Goal: Transaction & Acquisition: Book appointment/travel/reservation

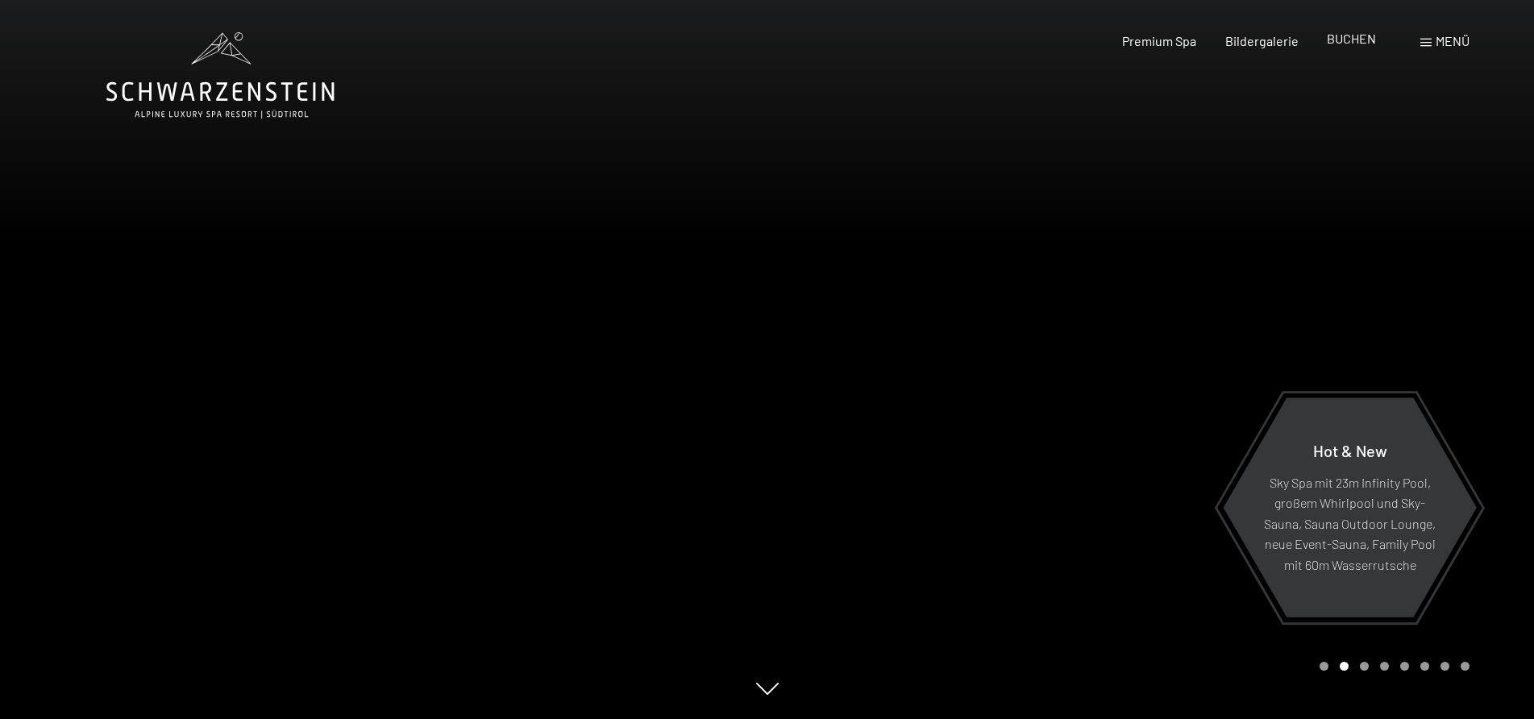
click at [1350, 42] on span "BUCHEN" at bounding box center [1351, 38] width 49 height 15
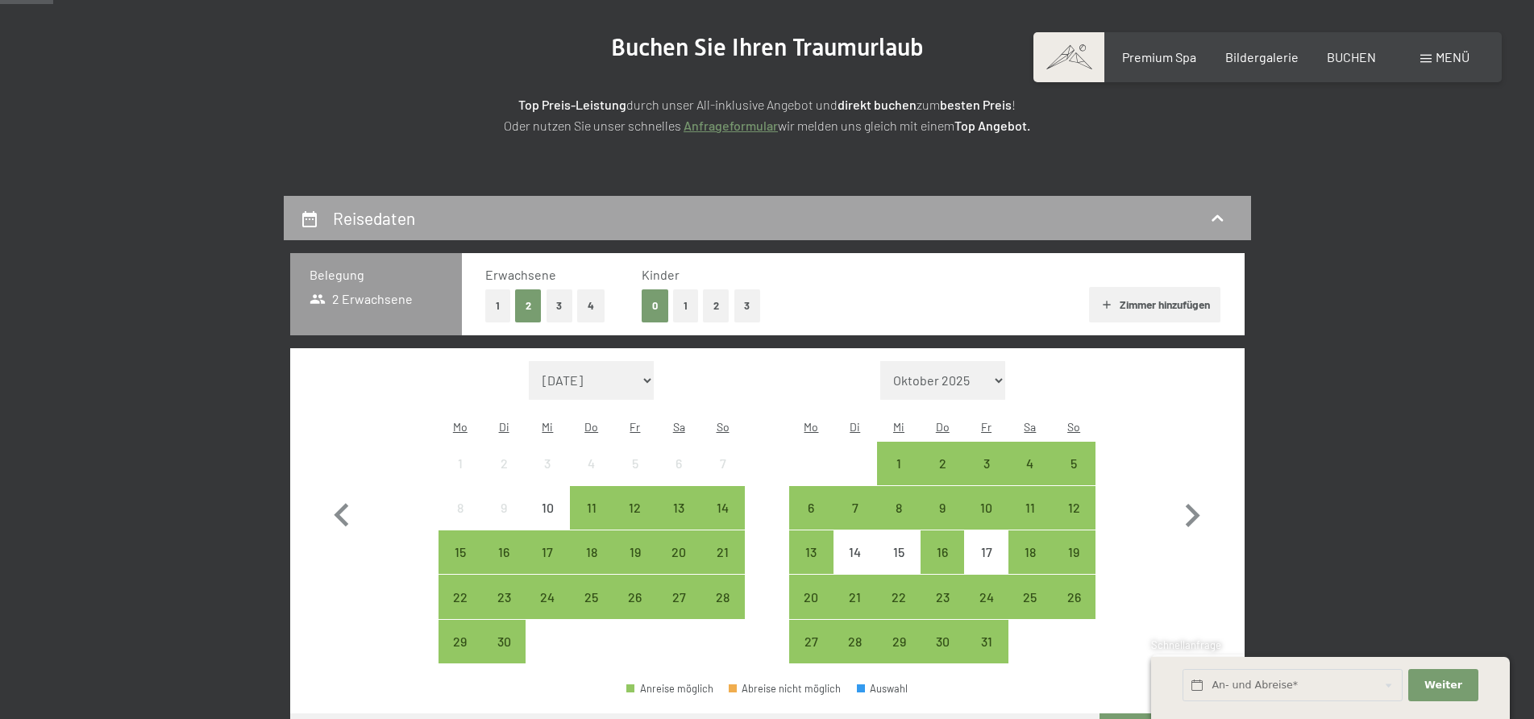
scroll to position [189, 0]
click at [686, 304] on button "1" at bounding box center [685, 305] width 25 height 33
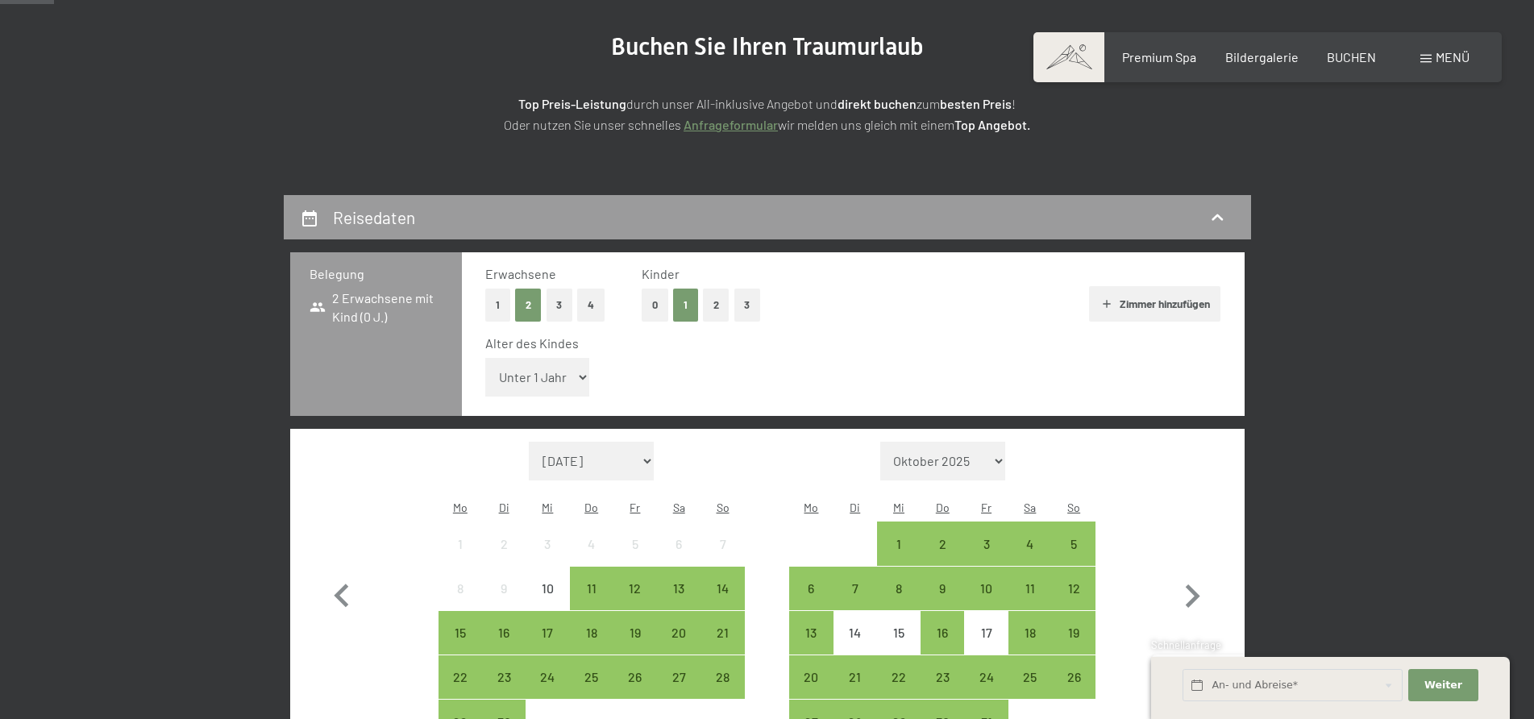
select select "3"
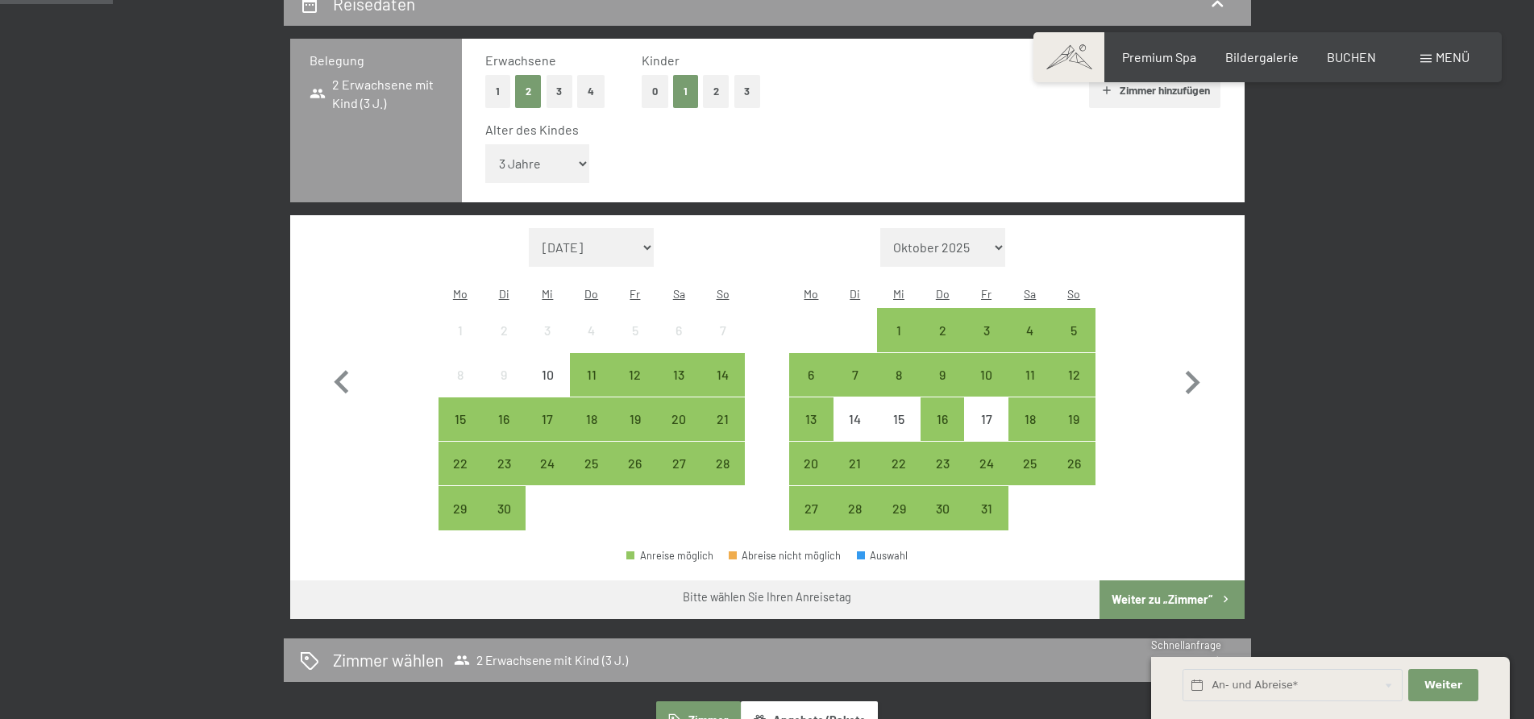
scroll to position [406, 0]
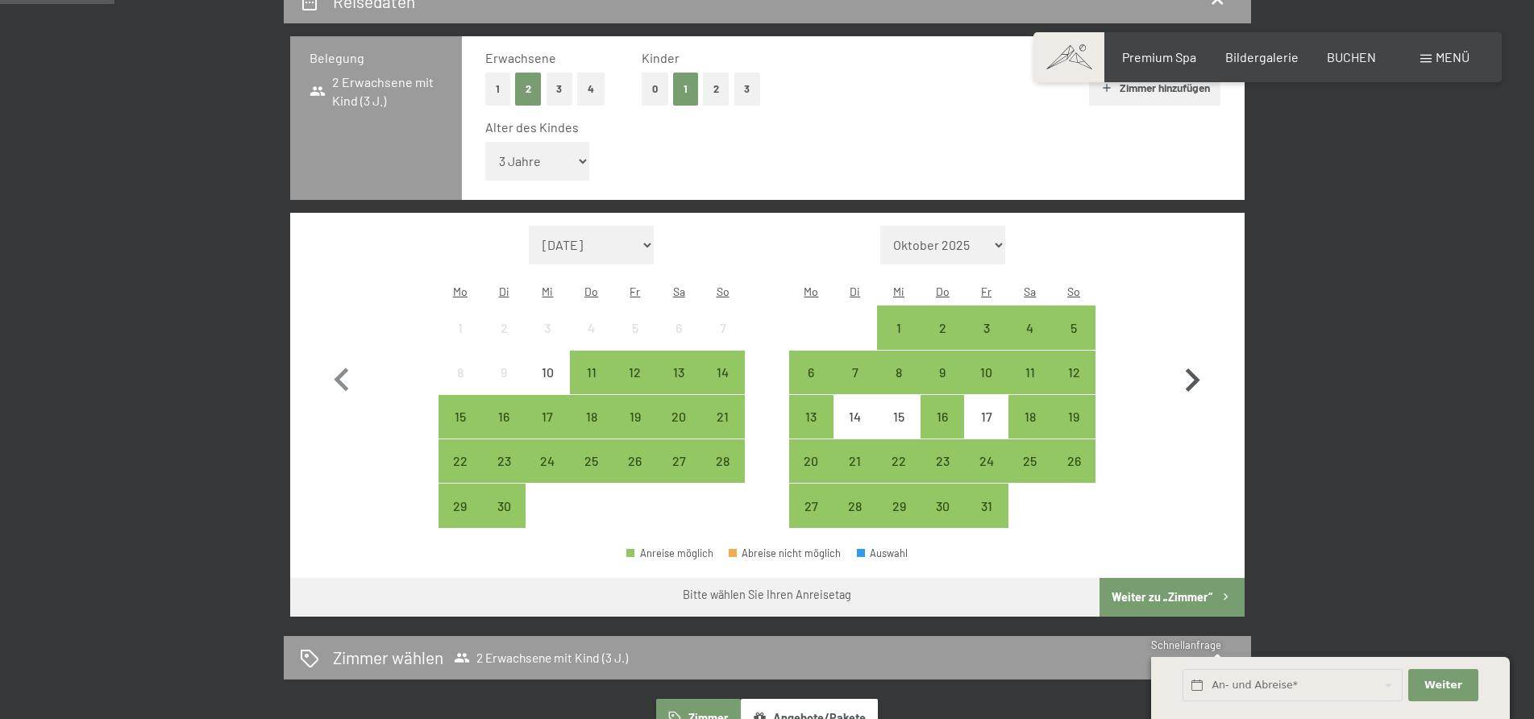
click at [1189, 357] on icon "button" at bounding box center [1192, 380] width 47 height 47
select select "2025-10-01"
select select "2025-11-01"
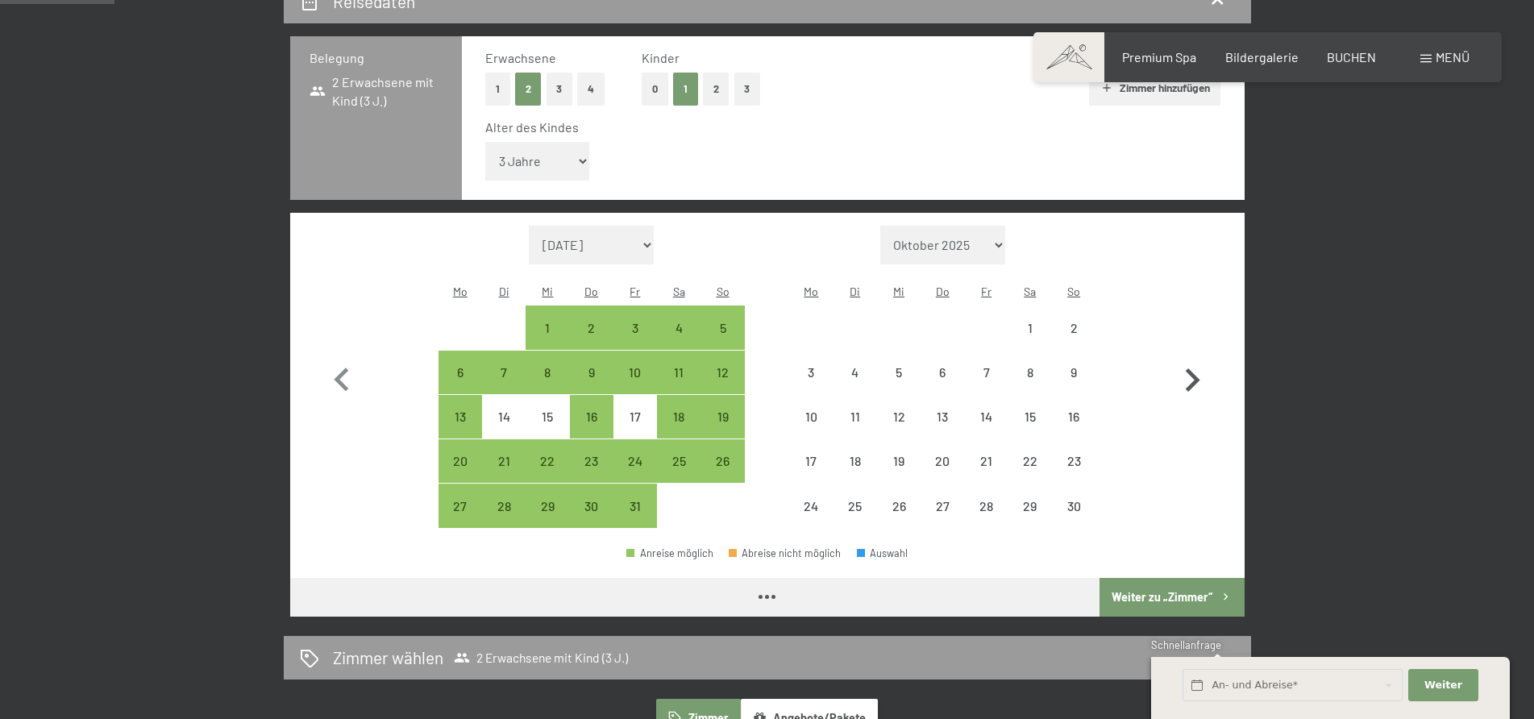
select select "2025-10-01"
select select "2025-11-01"
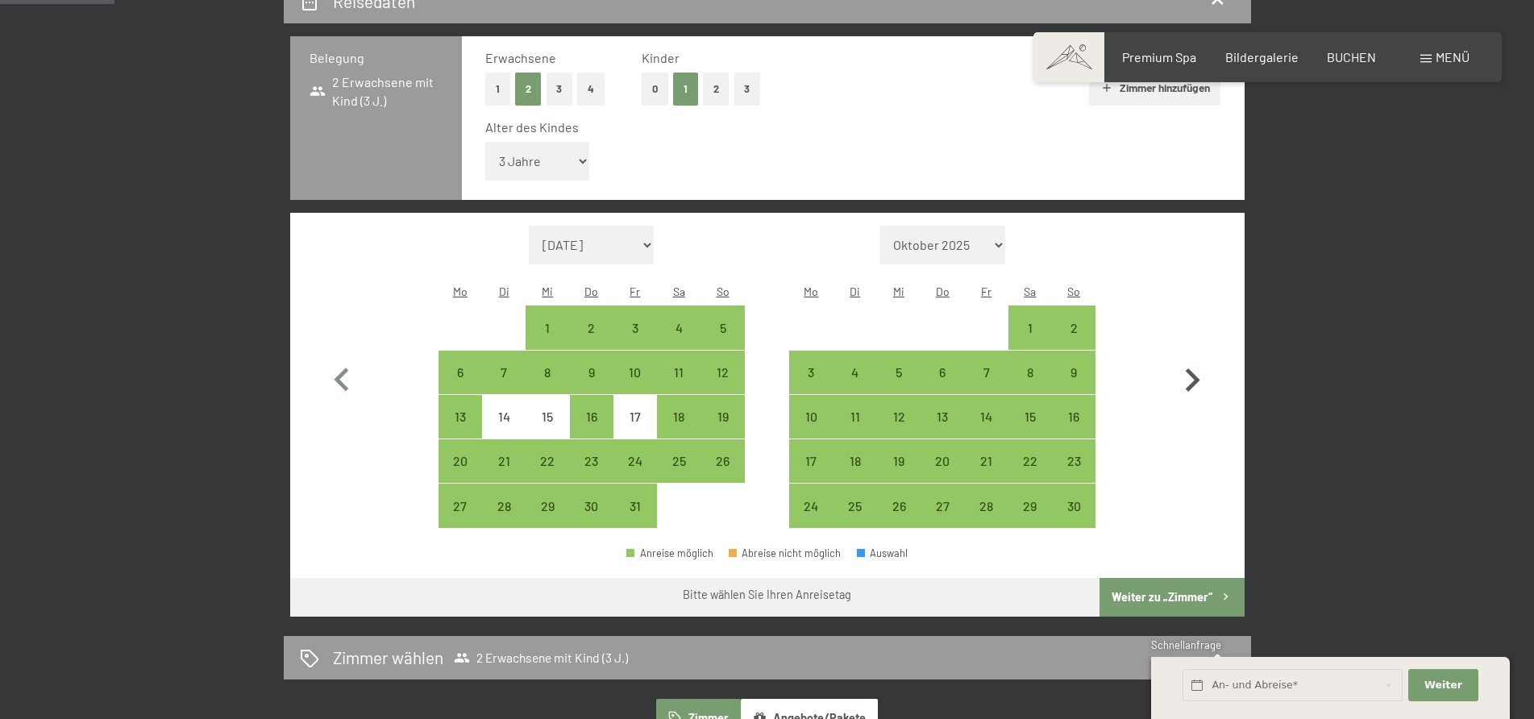
click at [1193, 357] on icon "button" at bounding box center [1192, 380] width 47 height 47
select select "2025-11-01"
select select "2025-12-01"
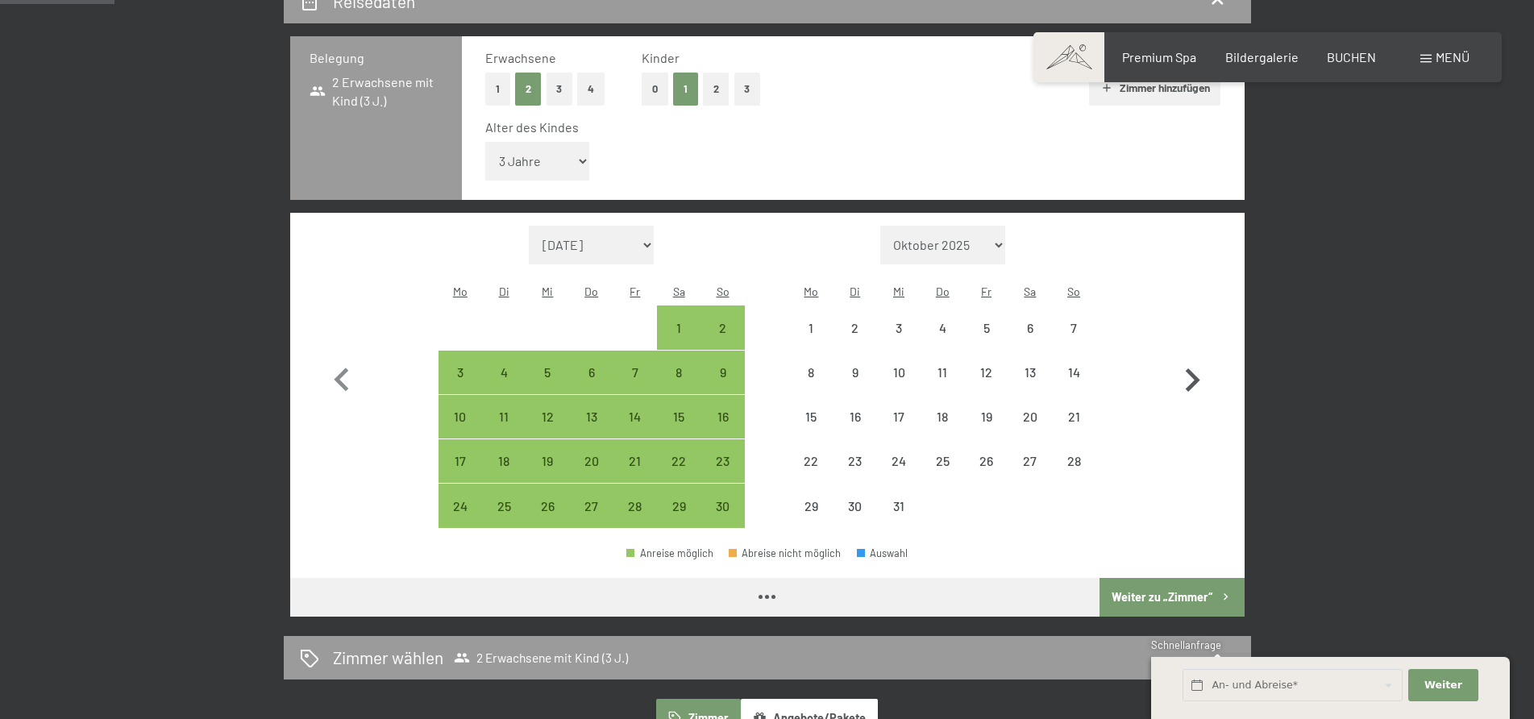
select select "2025-11-01"
select select "2025-12-01"
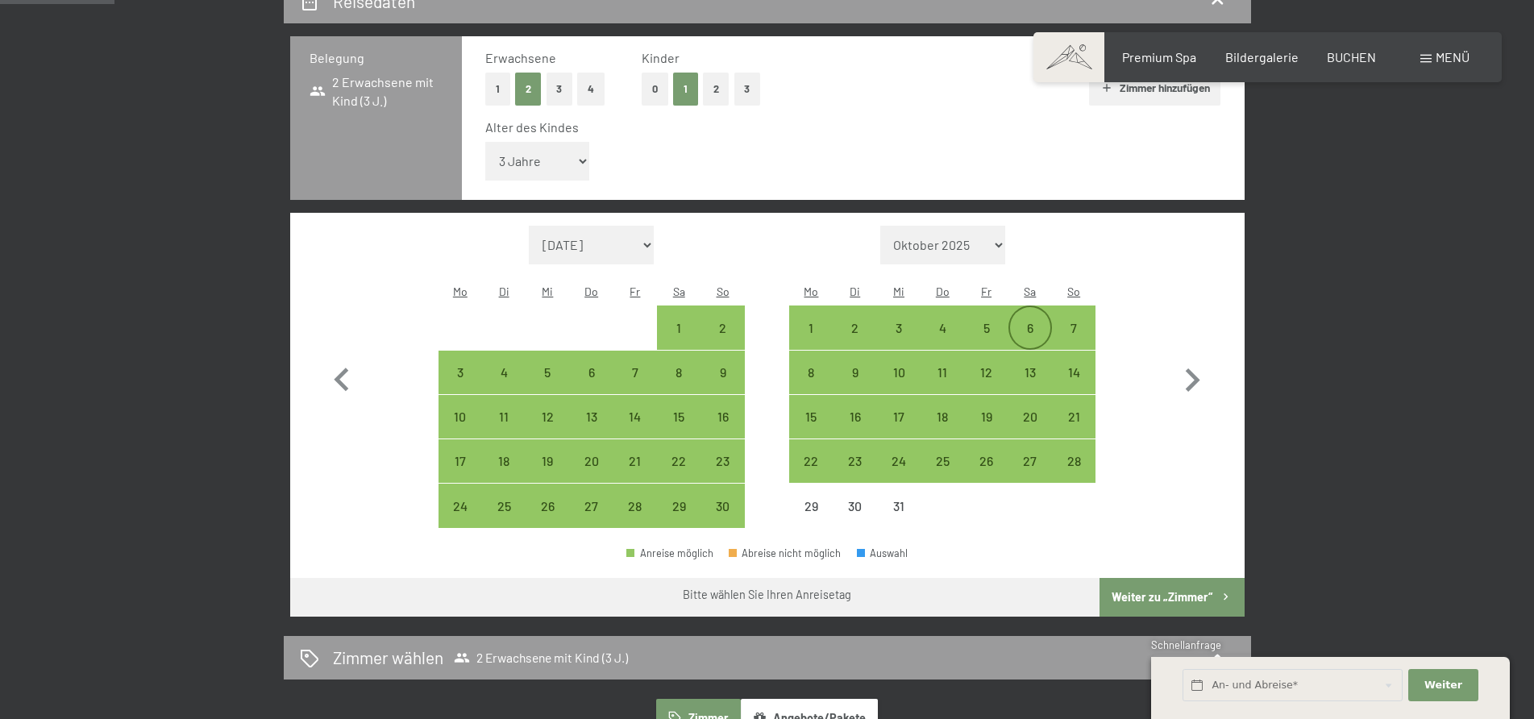
click at [1038, 322] on div "6" at bounding box center [1030, 342] width 40 height 40
select select "2025-11-01"
select select "2025-12-01"
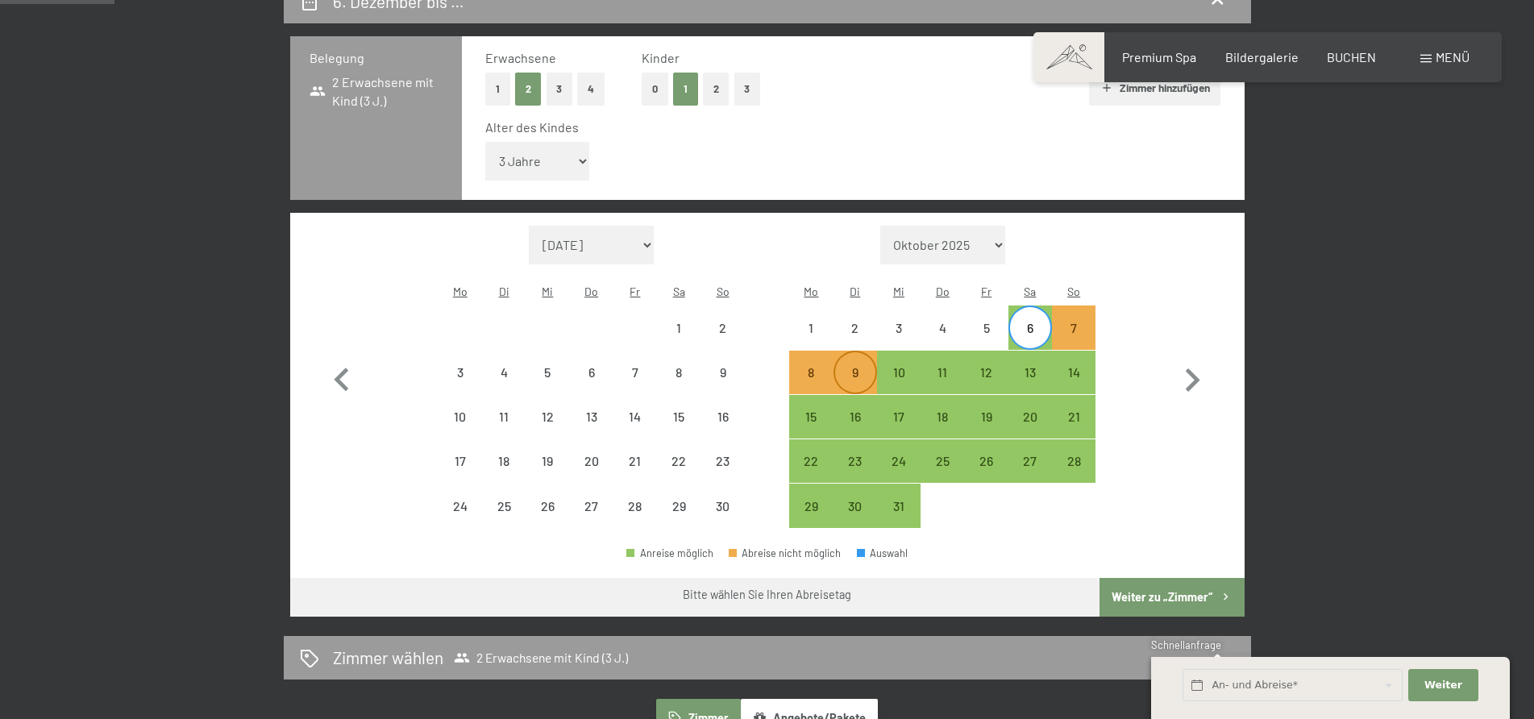
click at [855, 366] on div "9" at bounding box center [855, 386] width 40 height 40
select select "2025-11-01"
select select "2025-12-01"
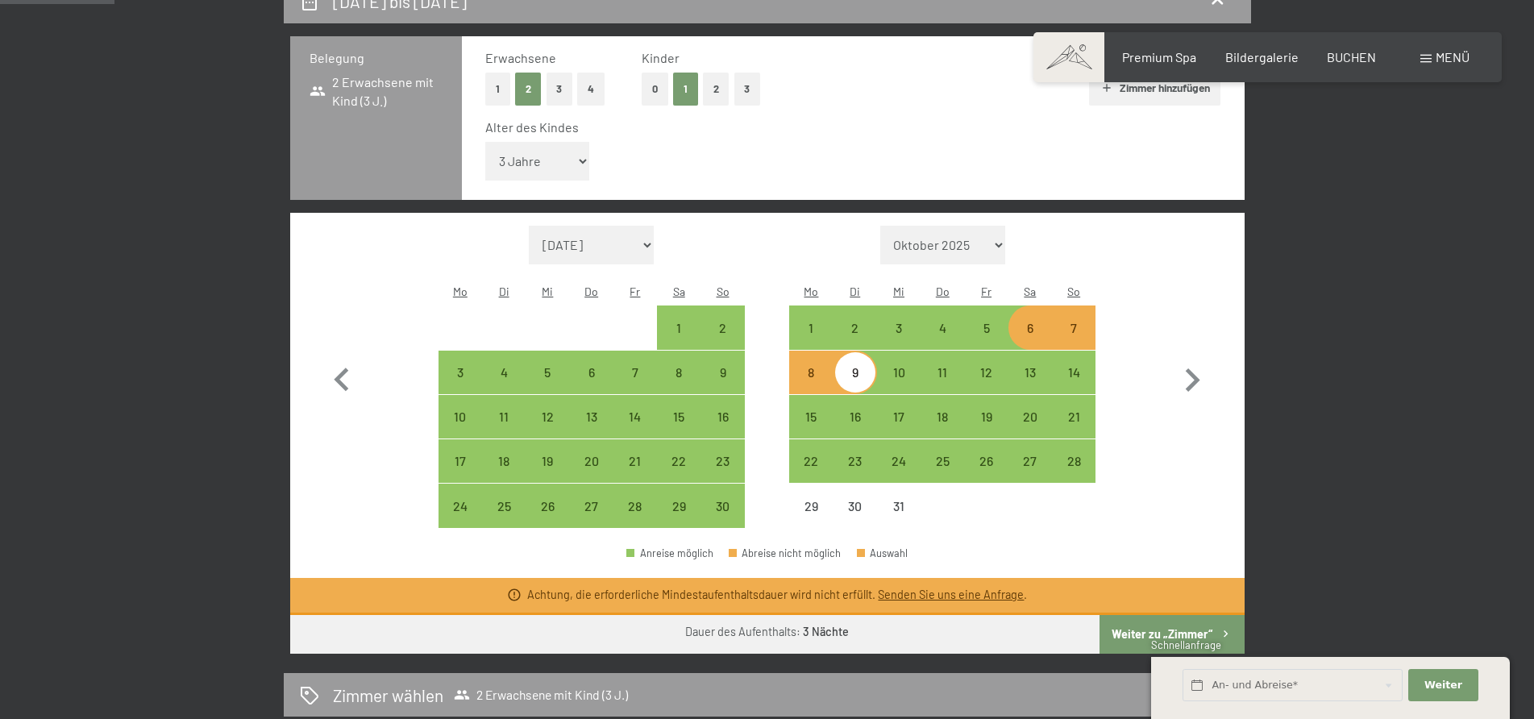
click at [1032, 322] on div "6" at bounding box center [1030, 342] width 40 height 40
select select "2025-11-01"
select select "2025-12-01"
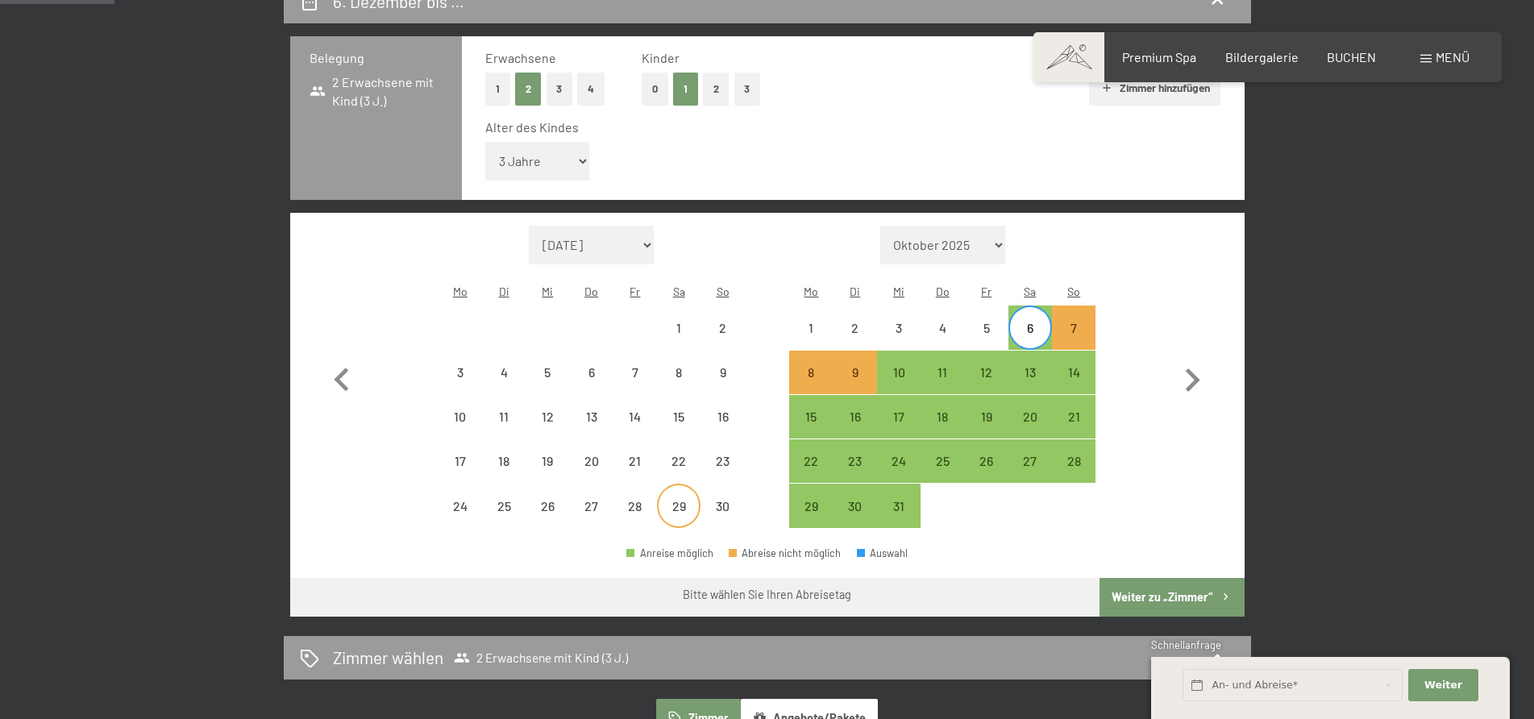
click at [681, 500] on div "29" at bounding box center [679, 520] width 40 height 40
select select "2025-11-01"
select select "2025-12-01"
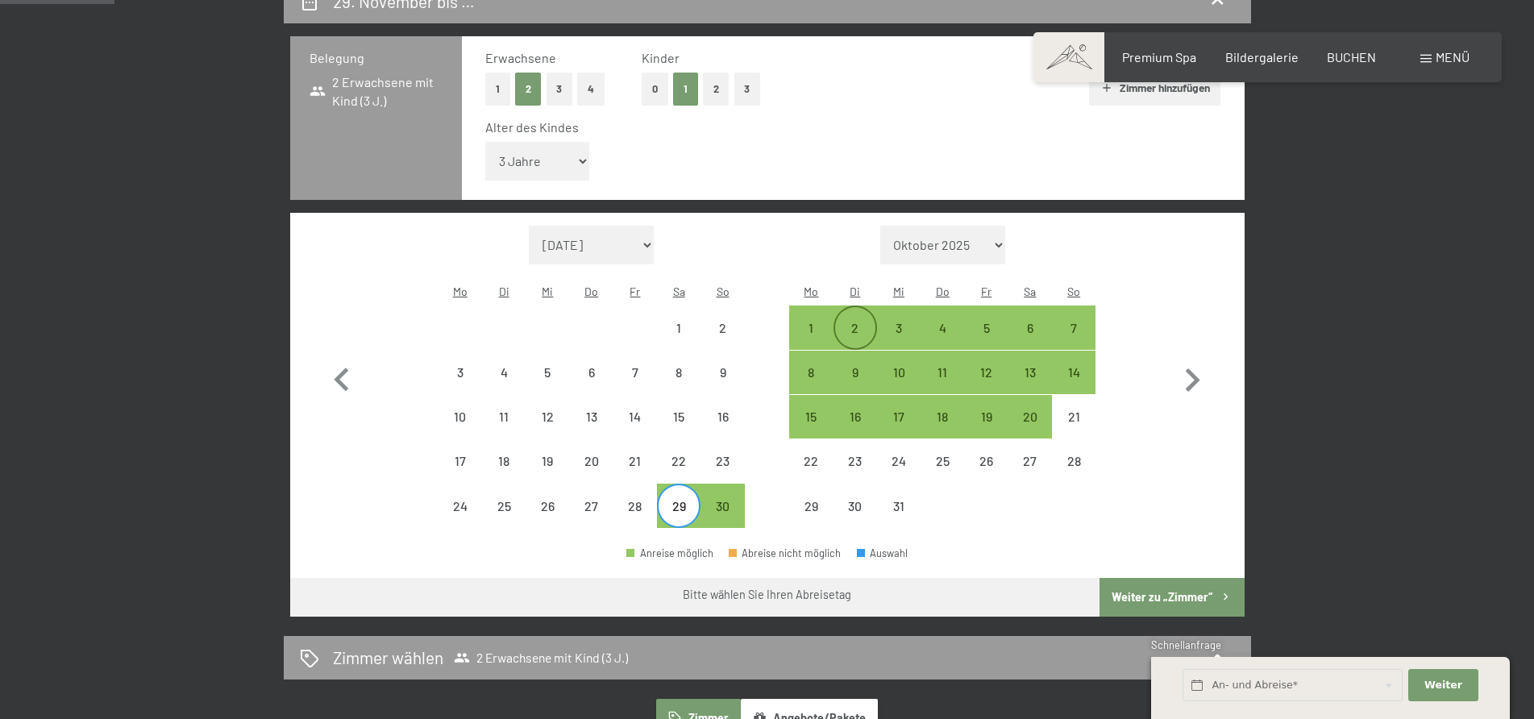
click at [847, 322] on div "2" at bounding box center [855, 342] width 40 height 40
select select "2025-11-01"
select select "2025-12-01"
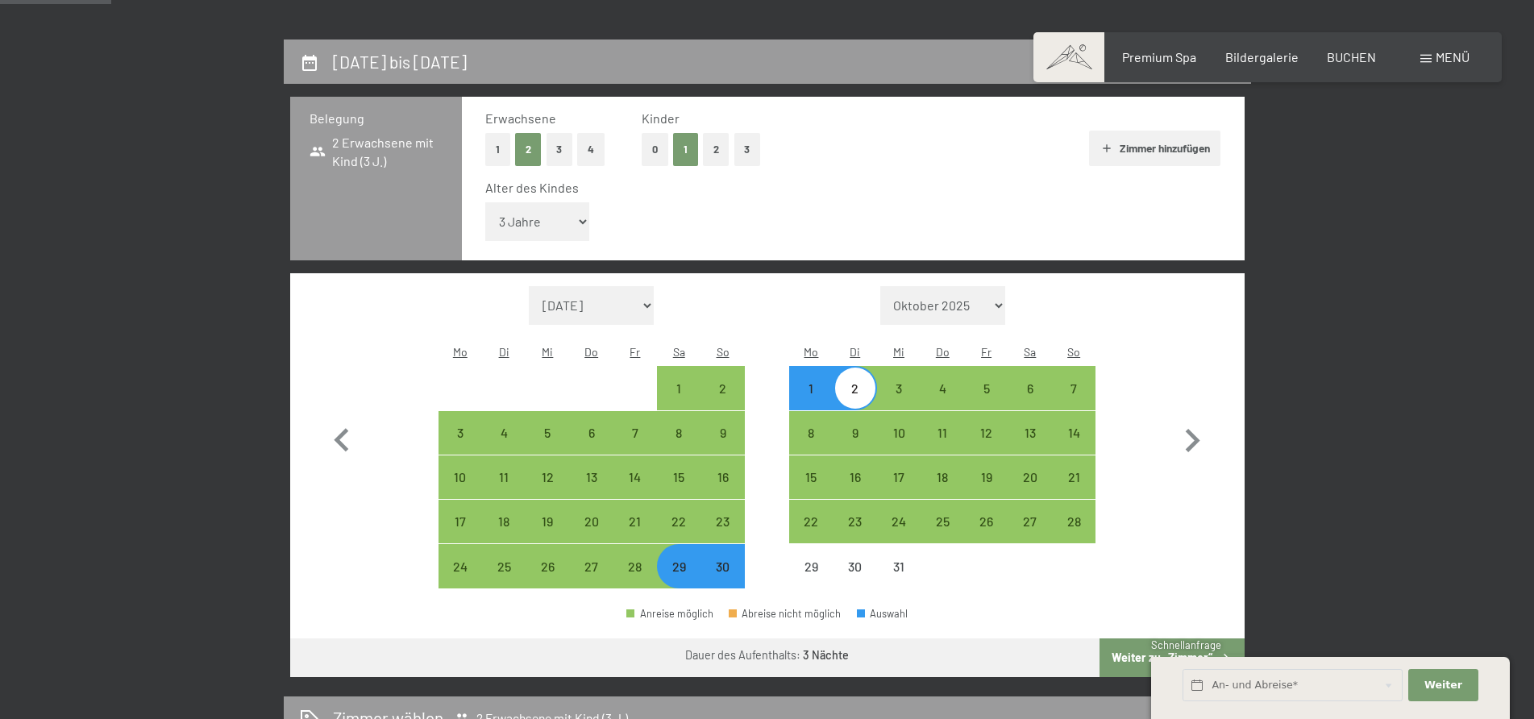
scroll to position [347, 0]
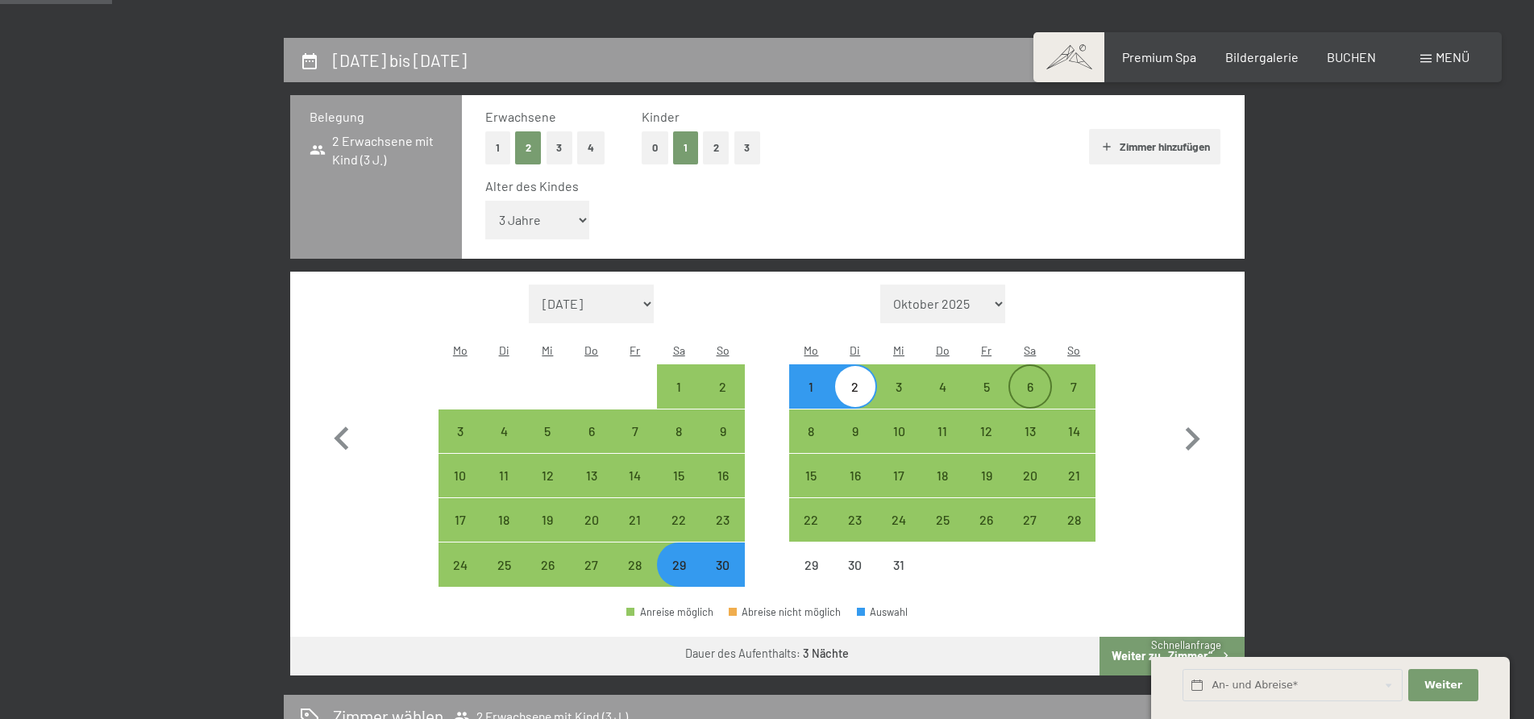
click at [1017, 381] on div "6" at bounding box center [1030, 401] width 40 height 40
select select "2025-11-01"
select select "2025-12-01"
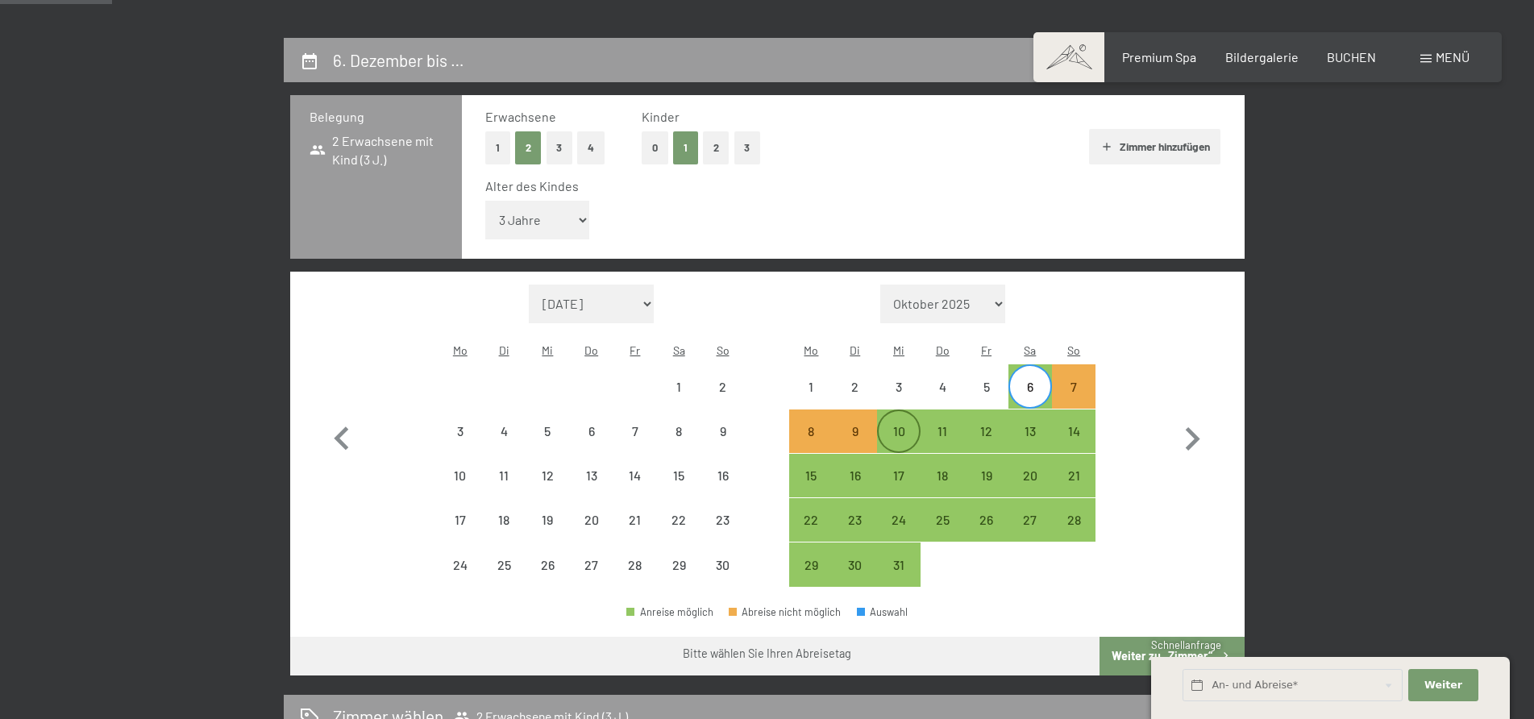
click at [892, 425] on div "10" at bounding box center [899, 445] width 40 height 40
select select "2025-11-01"
select select "2025-12-01"
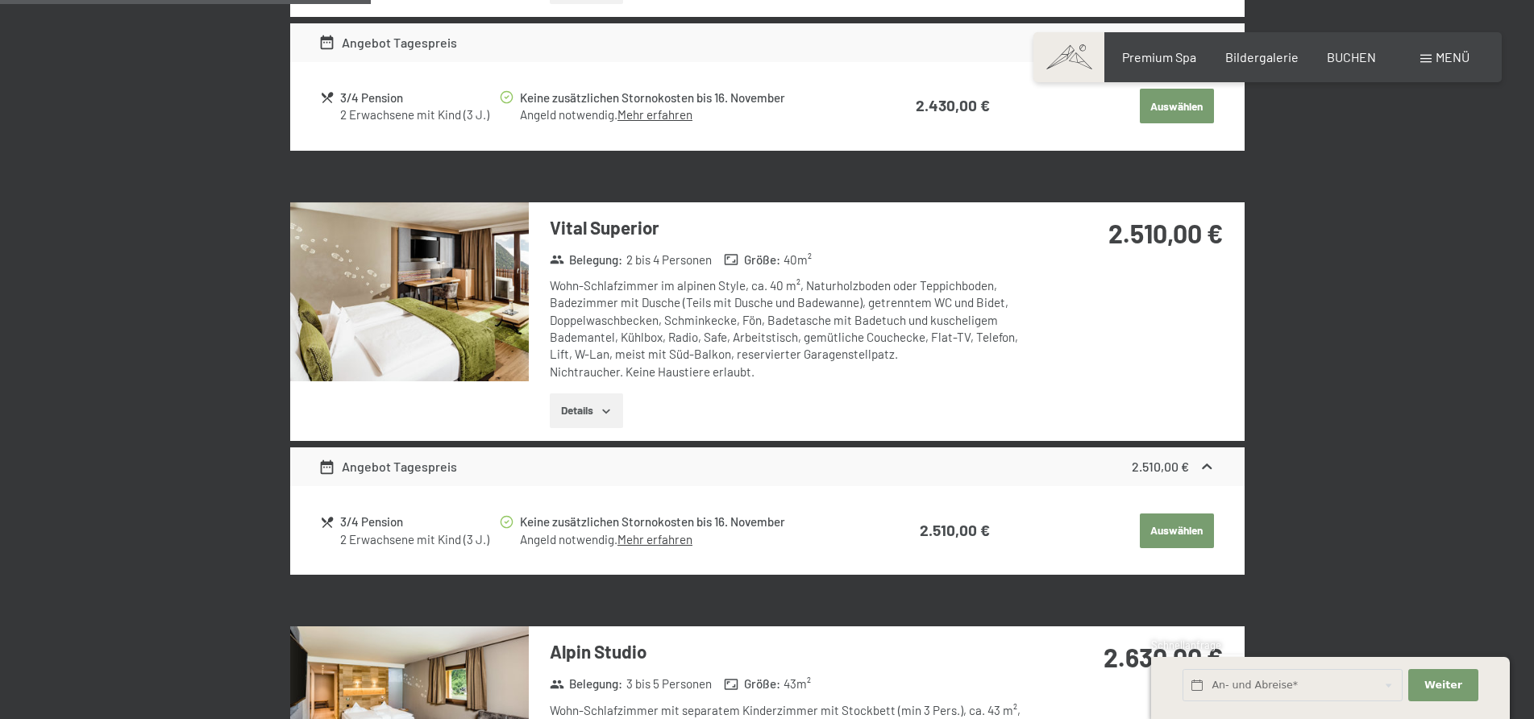
scroll to position [1368, 0]
click at [1208, 458] on icon at bounding box center [1207, 466] width 17 height 17
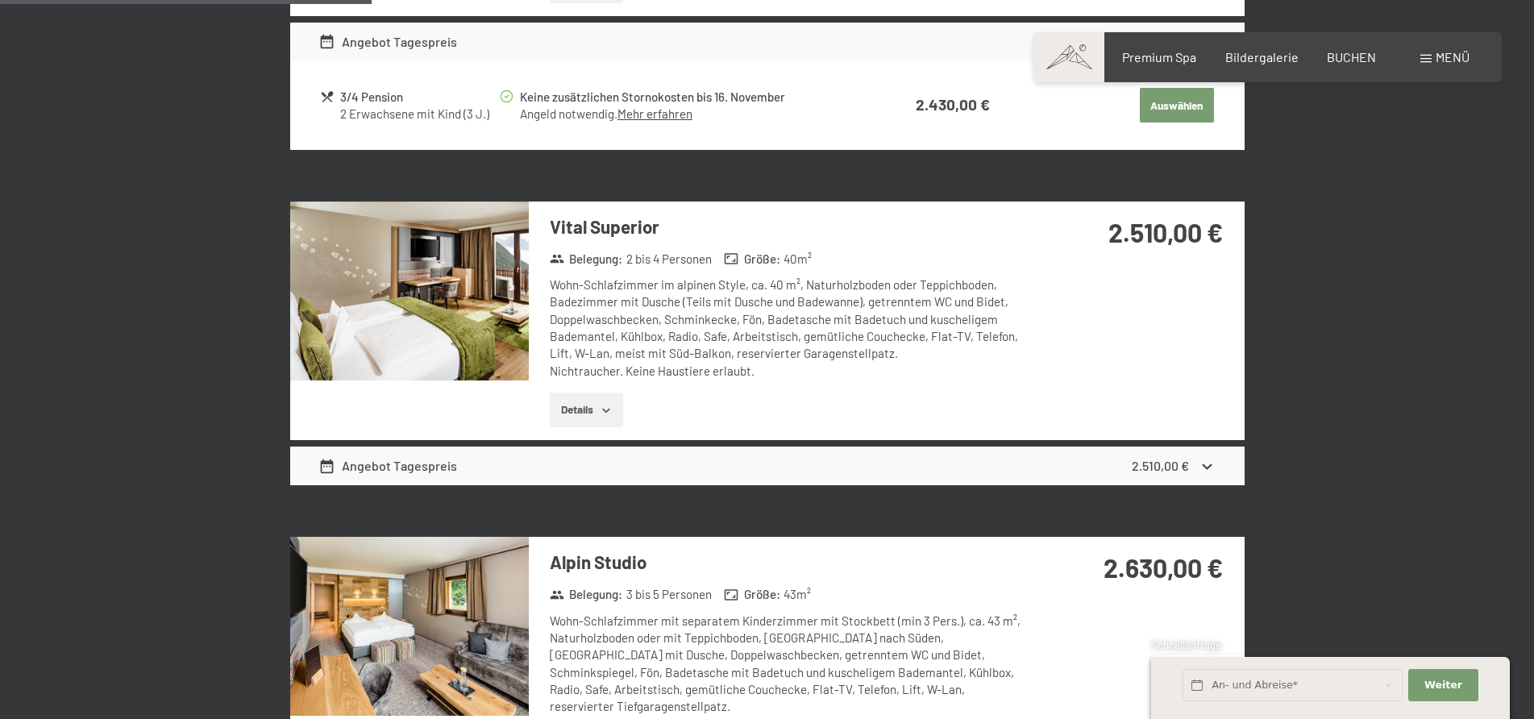
click at [1207, 458] on icon at bounding box center [1207, 466] width 17 height 17
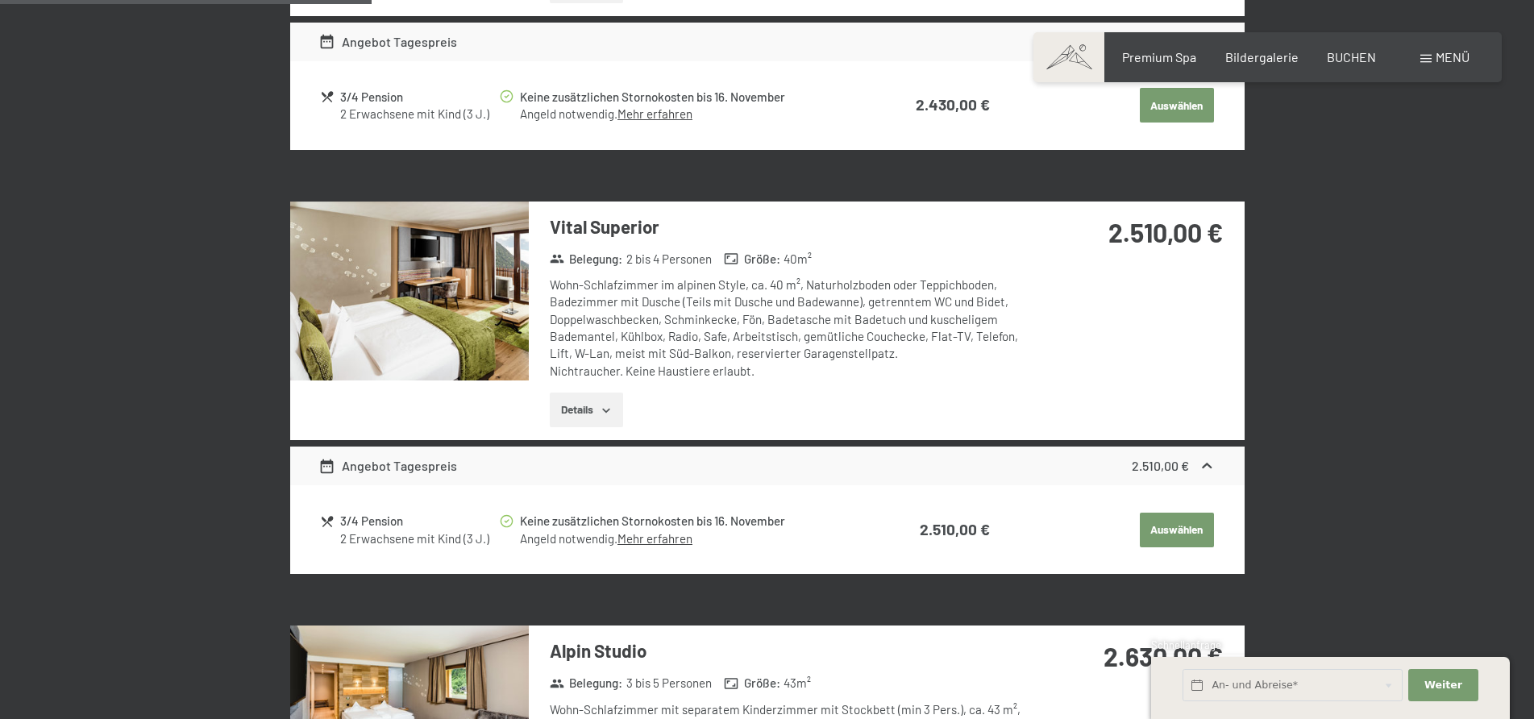
click at [670, 531] on link "Mehr erfahren" at bounding box center [655, 538] width 75 height 15
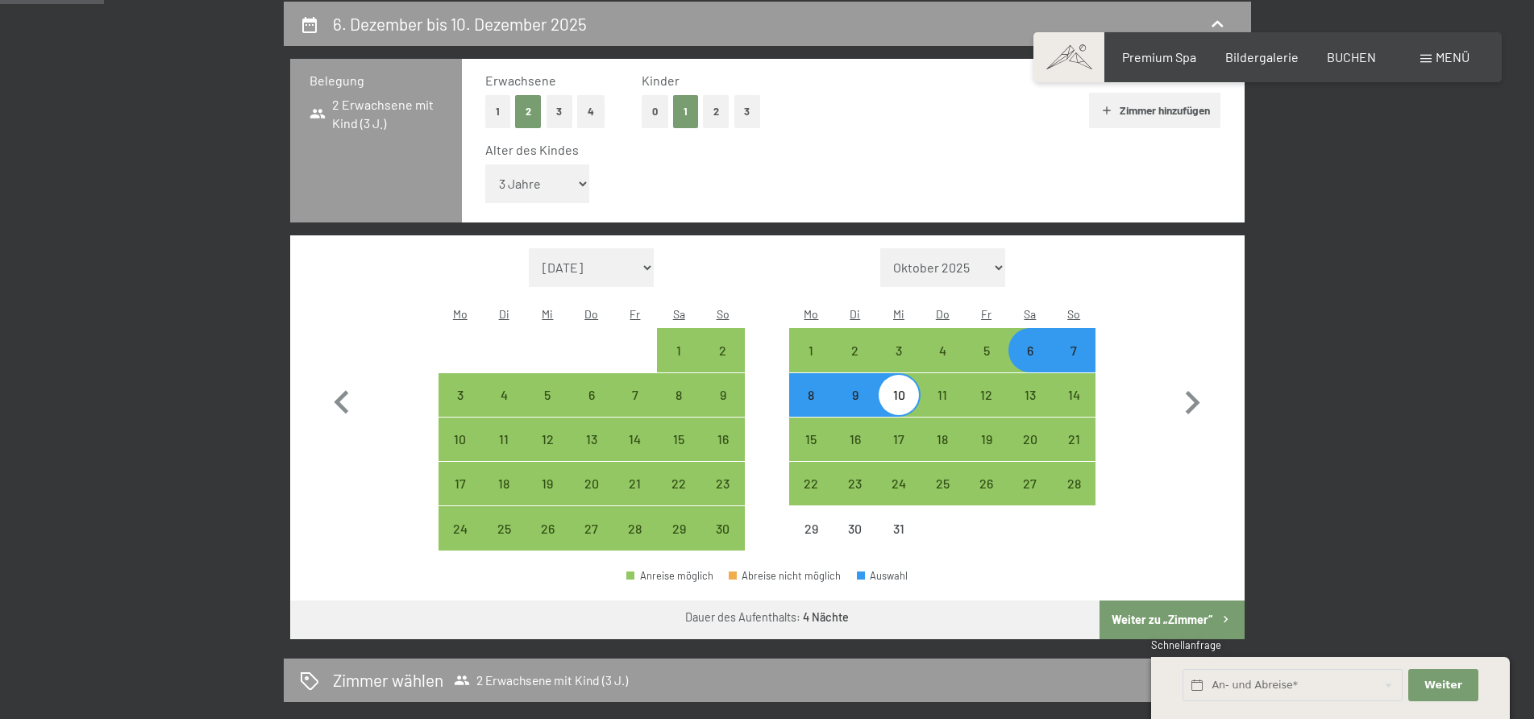
scroll to position [381, 0]
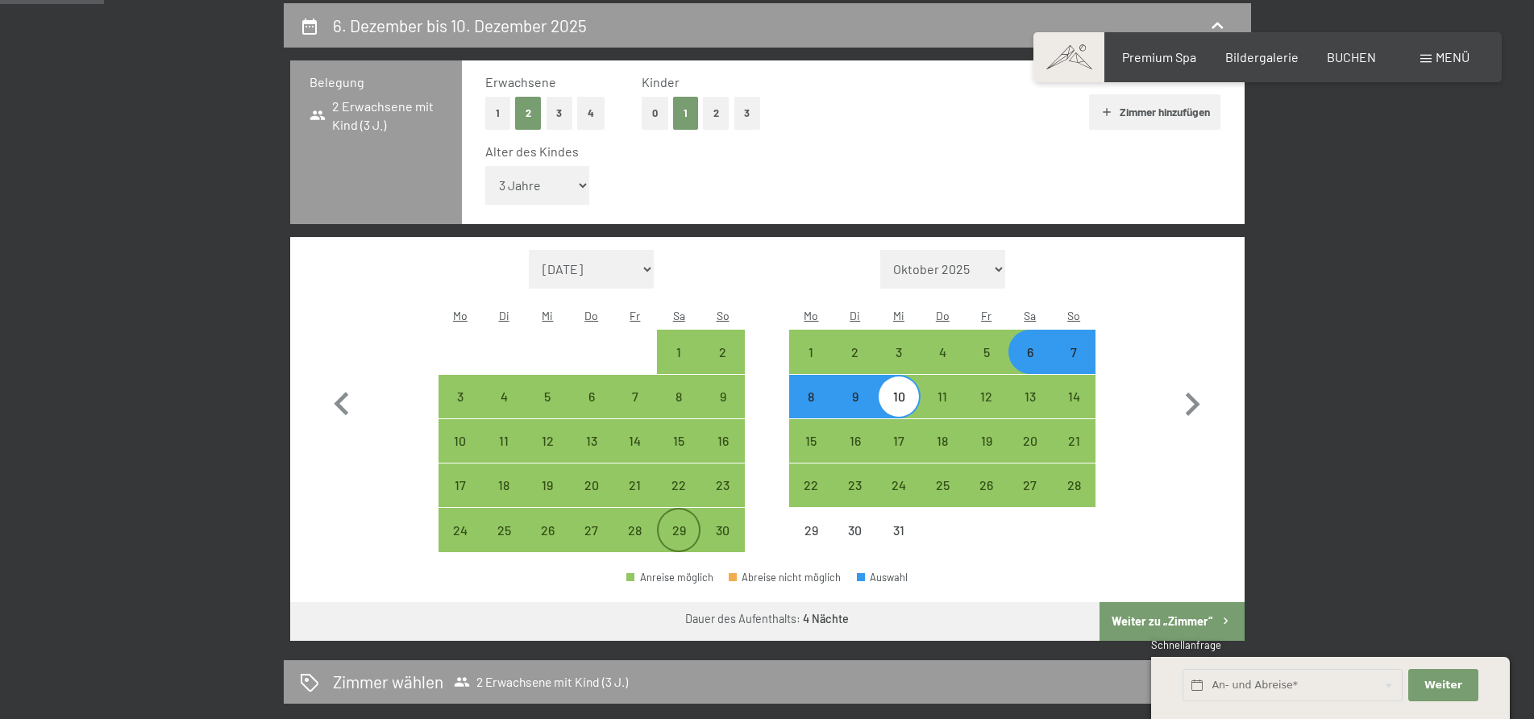
click at [682, 510] on div "29" at bounding box center [679, 530] width 40 height 40
select select "2025-11-01"
select select "2025-12-01"
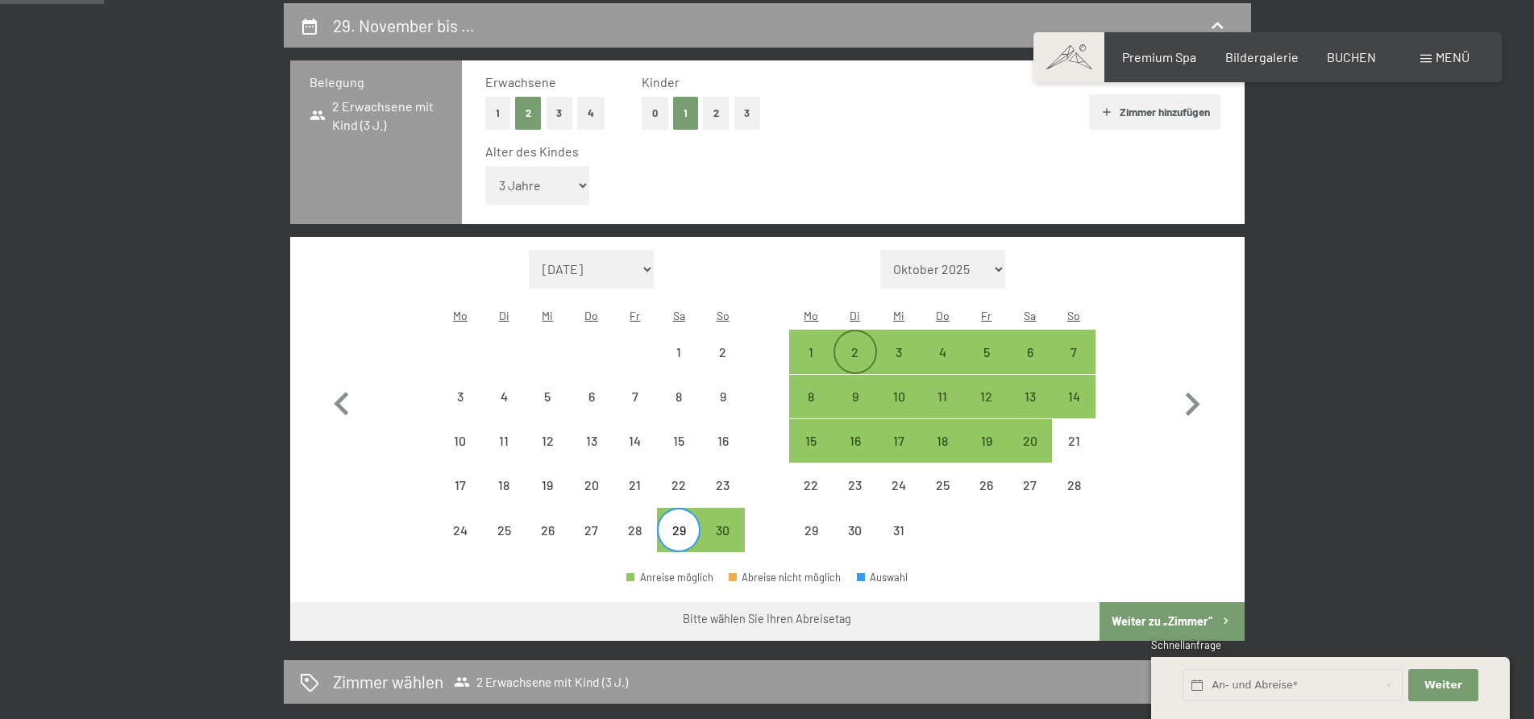
click at [850, 331] on div "2" at bounding box center [855, 351] width 40 height 40
select select "2025-11-01"
select select "2025-12-01"
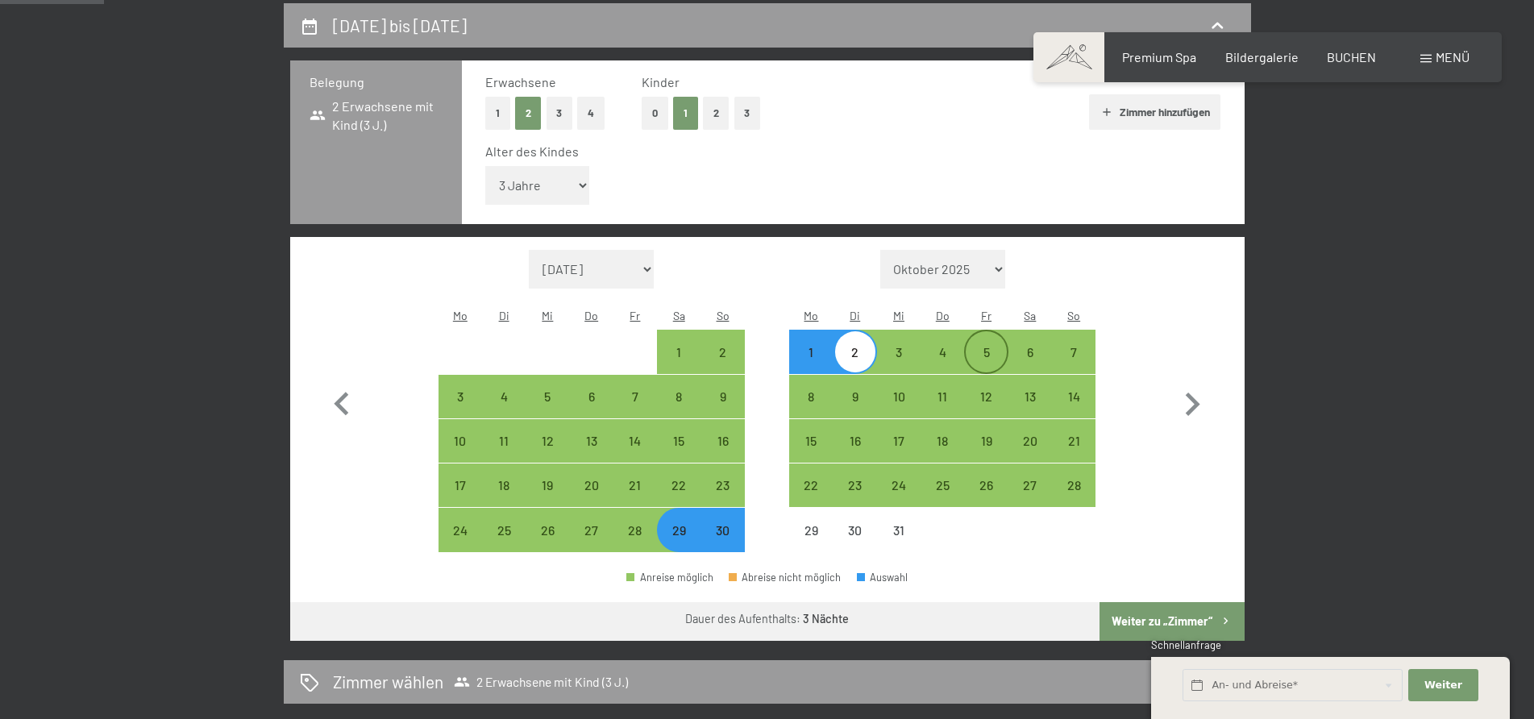
click at [985, 346] on div "5" at bounding box center [986, 366] width 40 height 40
select select "2025-11-01"
select select "2025-12-01"
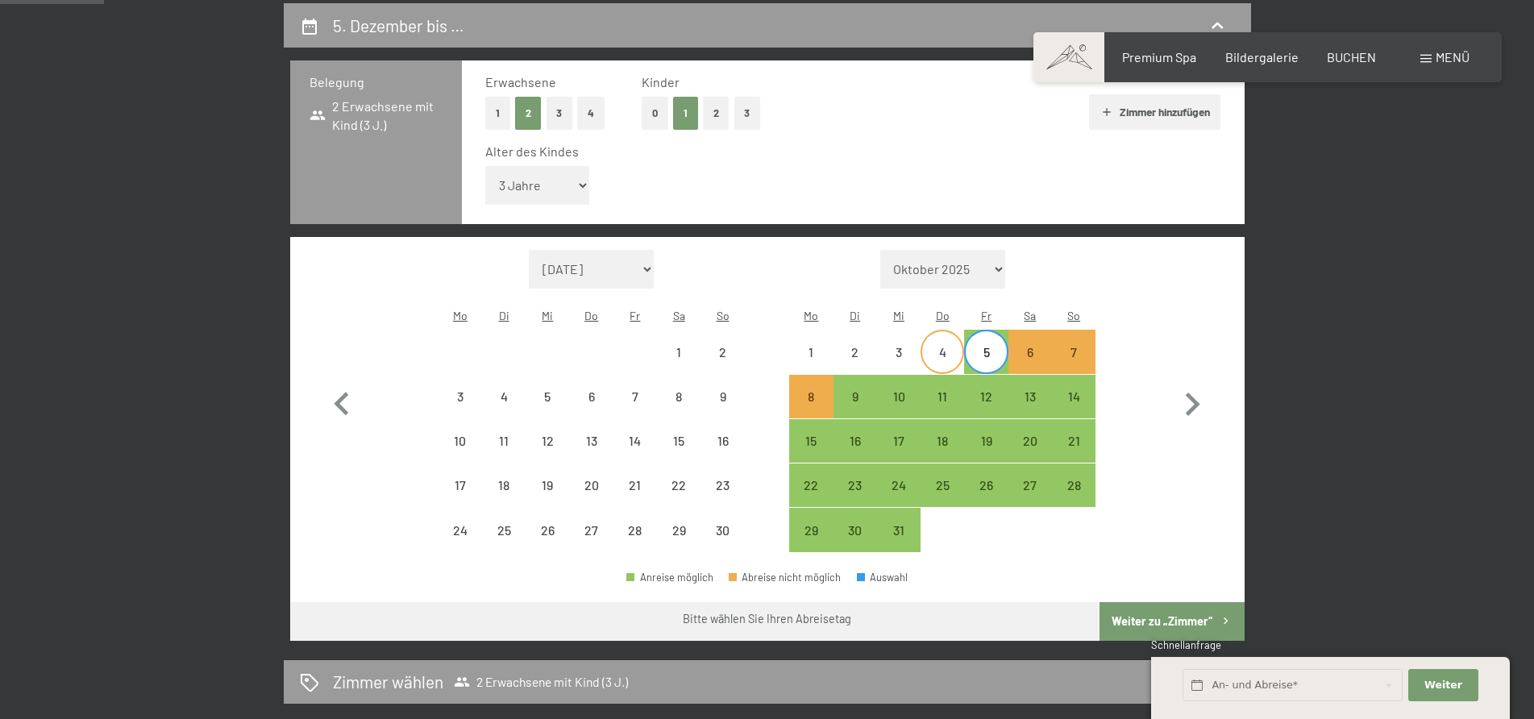
click at [954, 346] on div "4" at bounding box center [942, 366] width 40 height 40
select select "2025-11-01"
select select "2025-12-01"
click at [984, 421] on div "19" at bounding box center [986, 441] width 40 height 40
select select "2025-11-01"
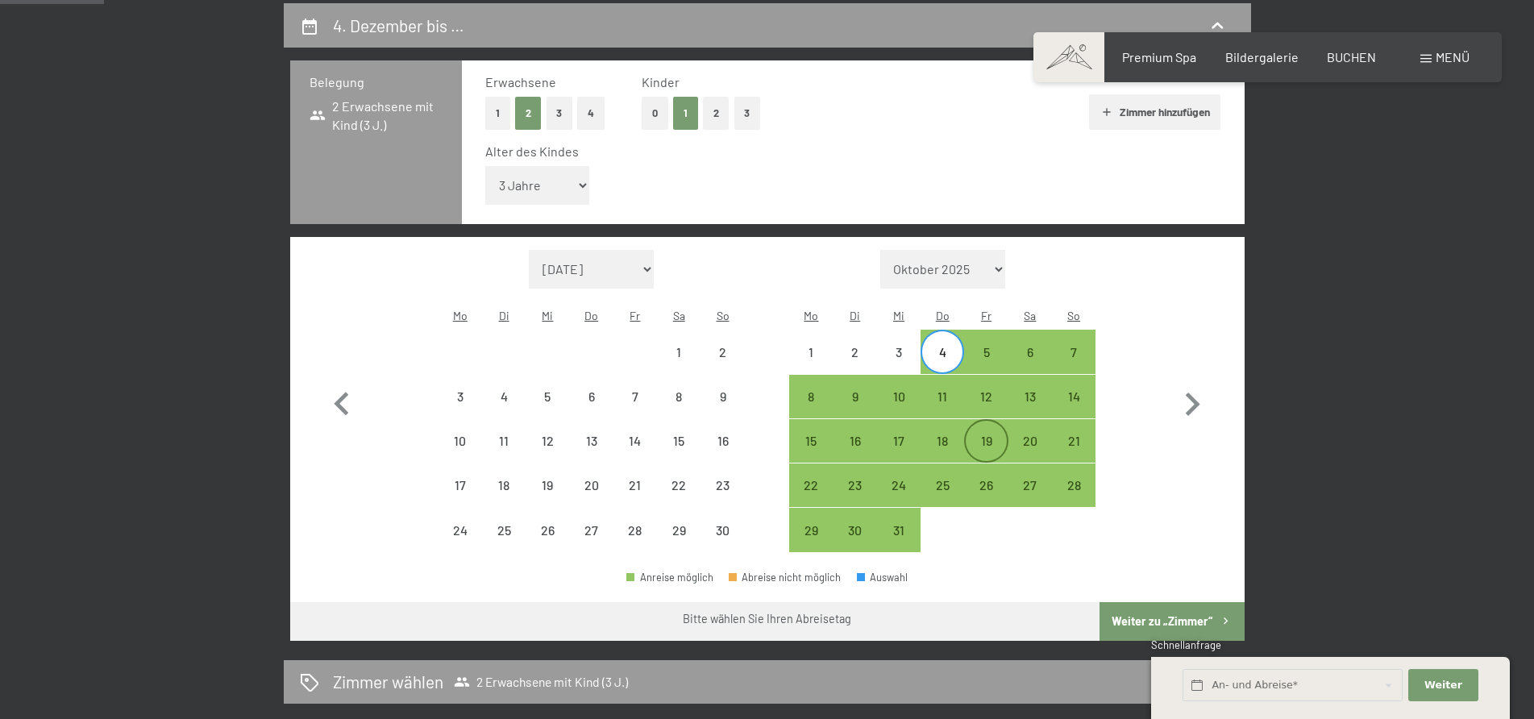
select select "2025-12-01"
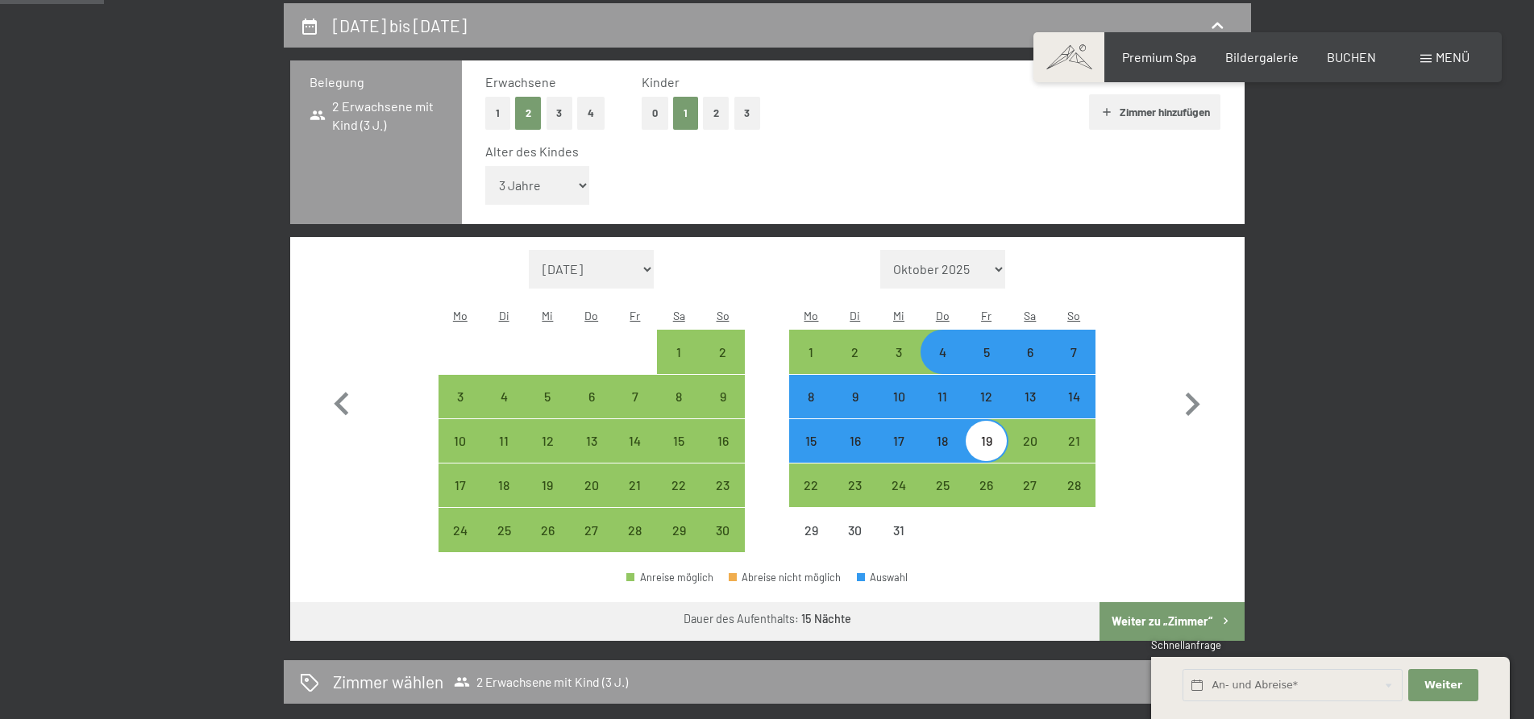
click at [948, 346] on div "4" at bounding box center [942, 366] width 40 height 40
select select "2025-11-01"
select select "2025-12-01"
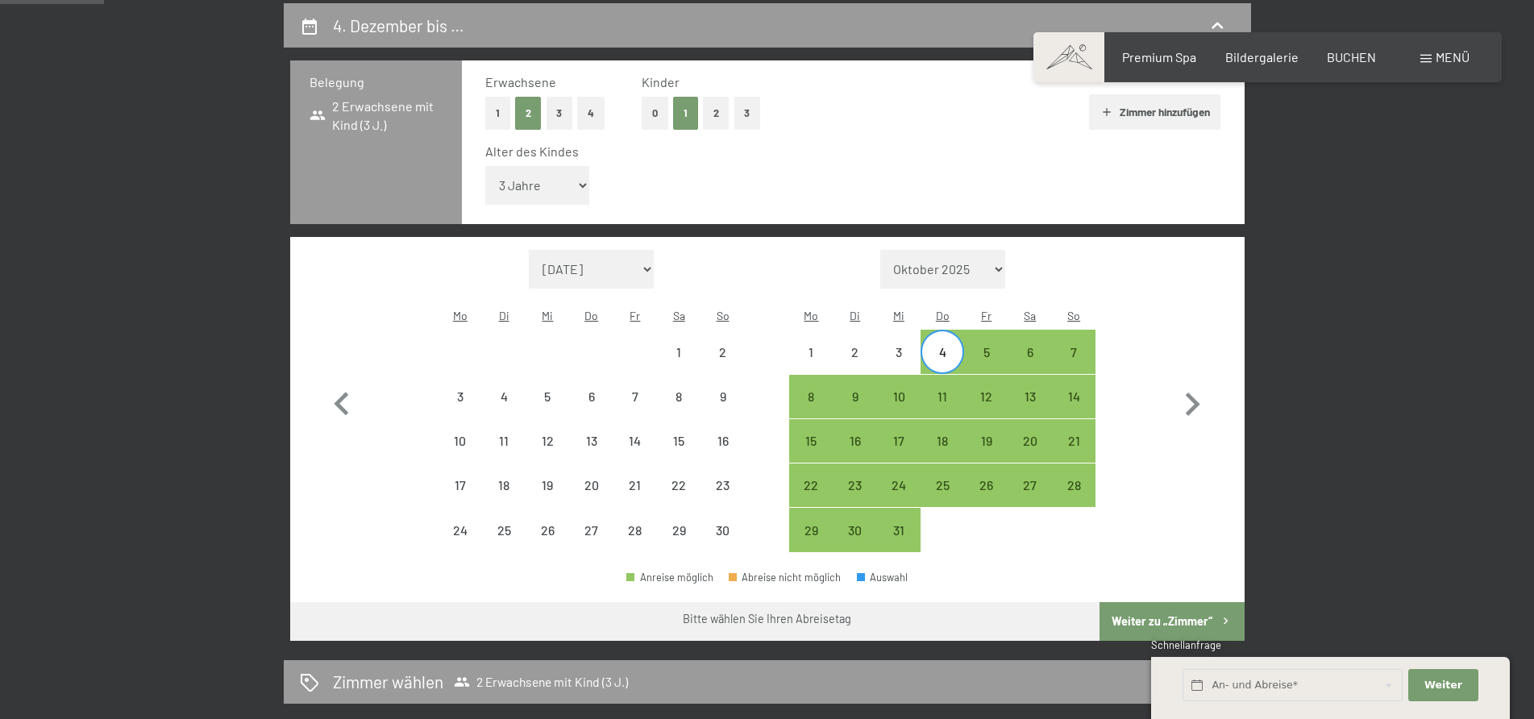
click at [1122, 266] on div "Monat/Jahr September 2025 Oktober 2025 November 2025 Dezember 2025 Januar 2026 …" at bounding box center [767, 401] width 897 height 303
click at [999, 435] on div "19" at bounding box center [986, 455] width 40 height 40
select select "2025-11-01"
select select "2025-12-01"
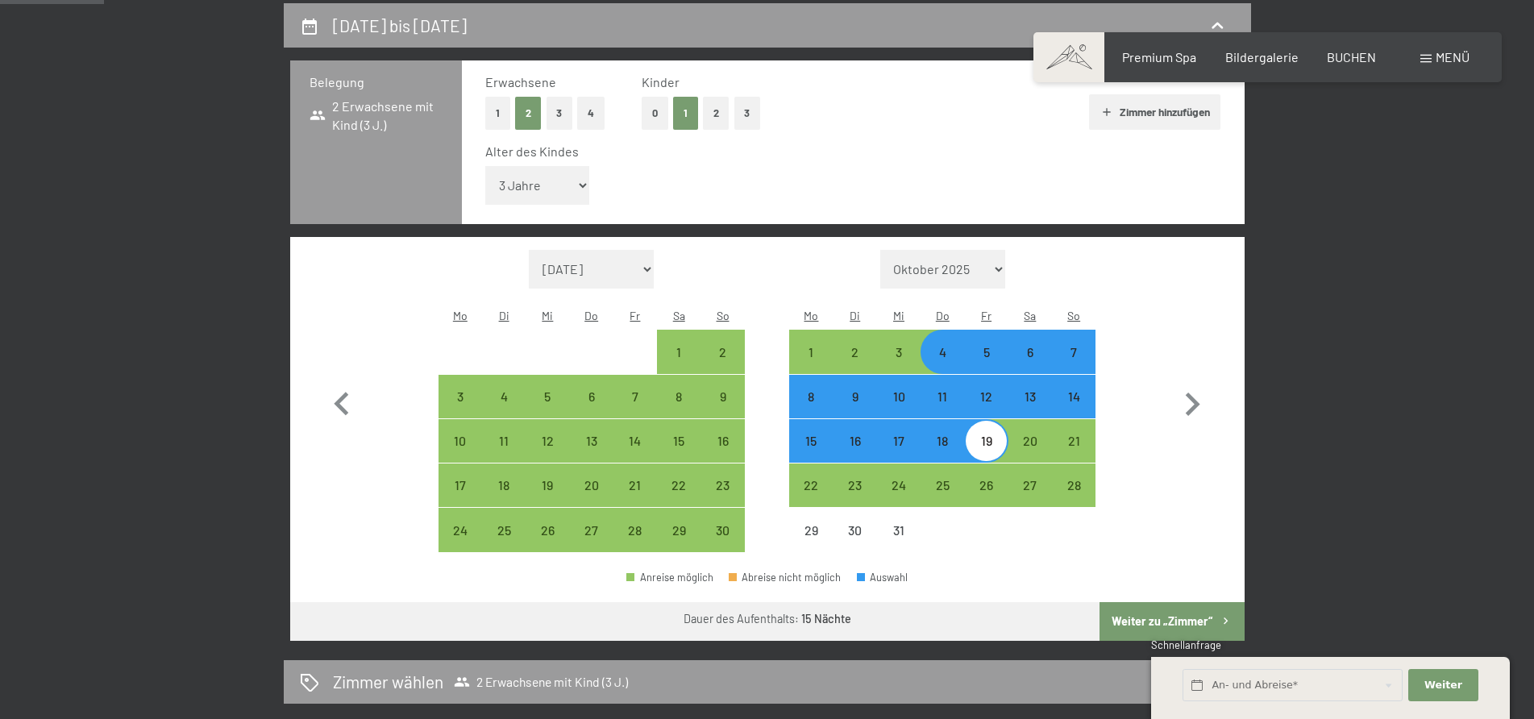
click at [999, 435] on div "19" at bounding box center [986, 455] width 40 height 40
select select "2025-11-01"
select select "2025-12-01"
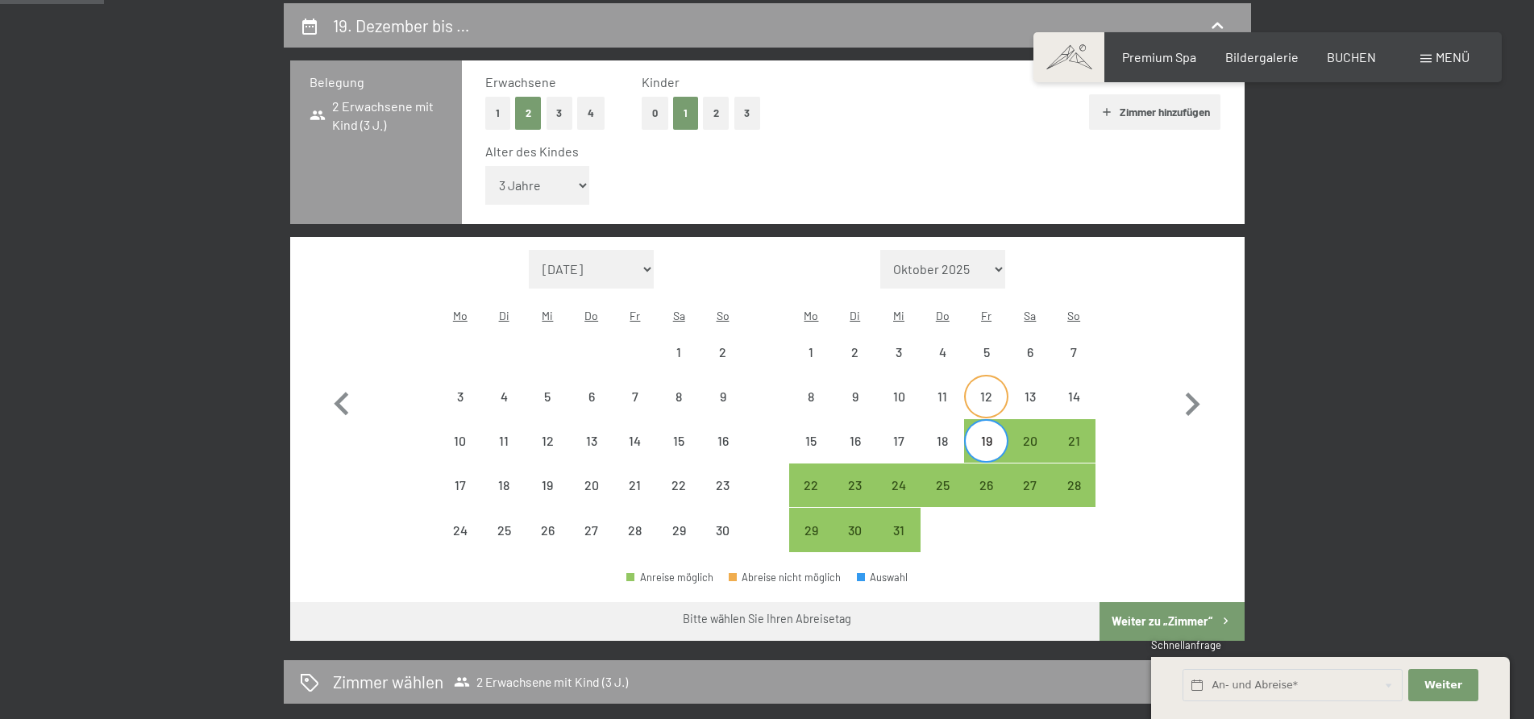
click at [991, 390] on div "12" at bounding box center [986, 410] width 40 height 40
select select "2025-11-01"
select select "2025-12-01"
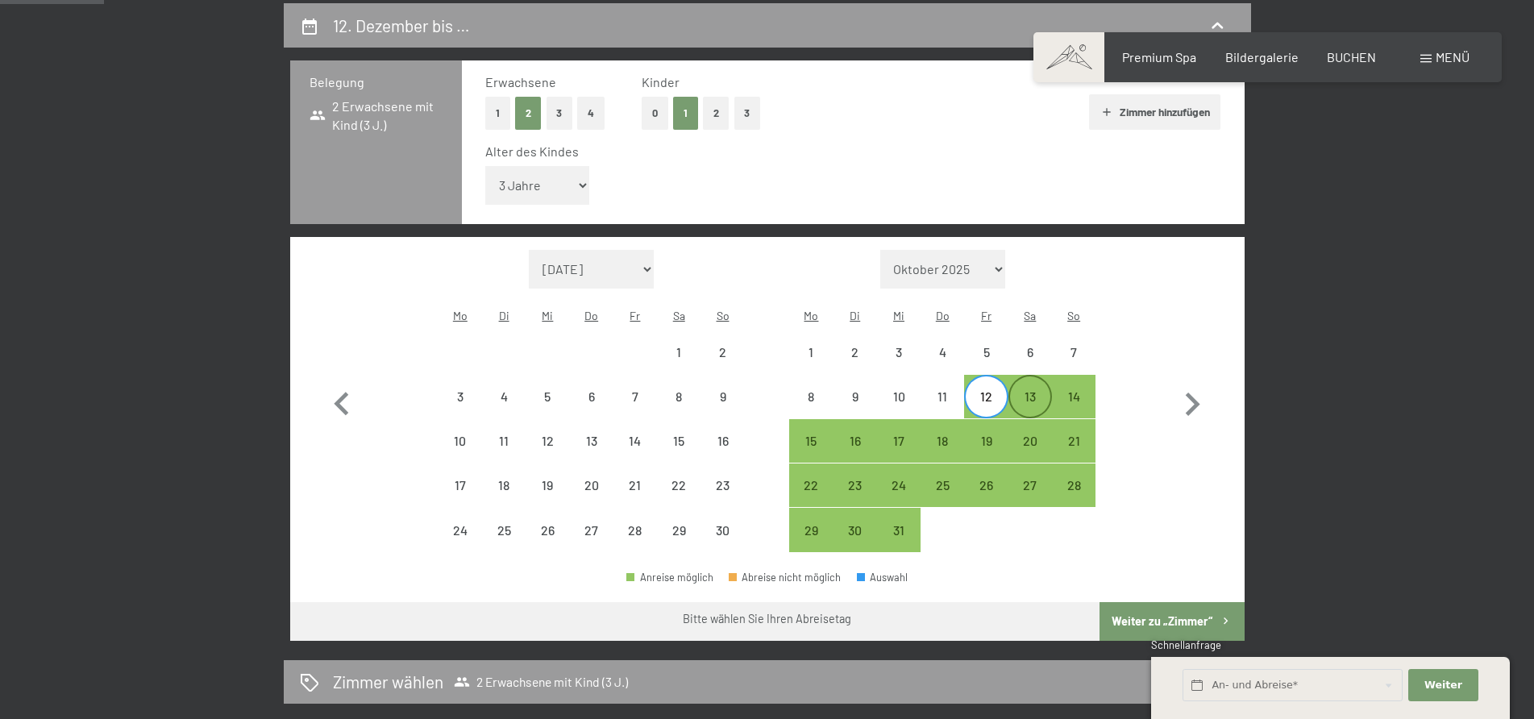
click at [1015, 390] on div "13" at bounding box center [1030, 410] width 40 height 40
select select "2025-11-01"
select select "2025-12-01"
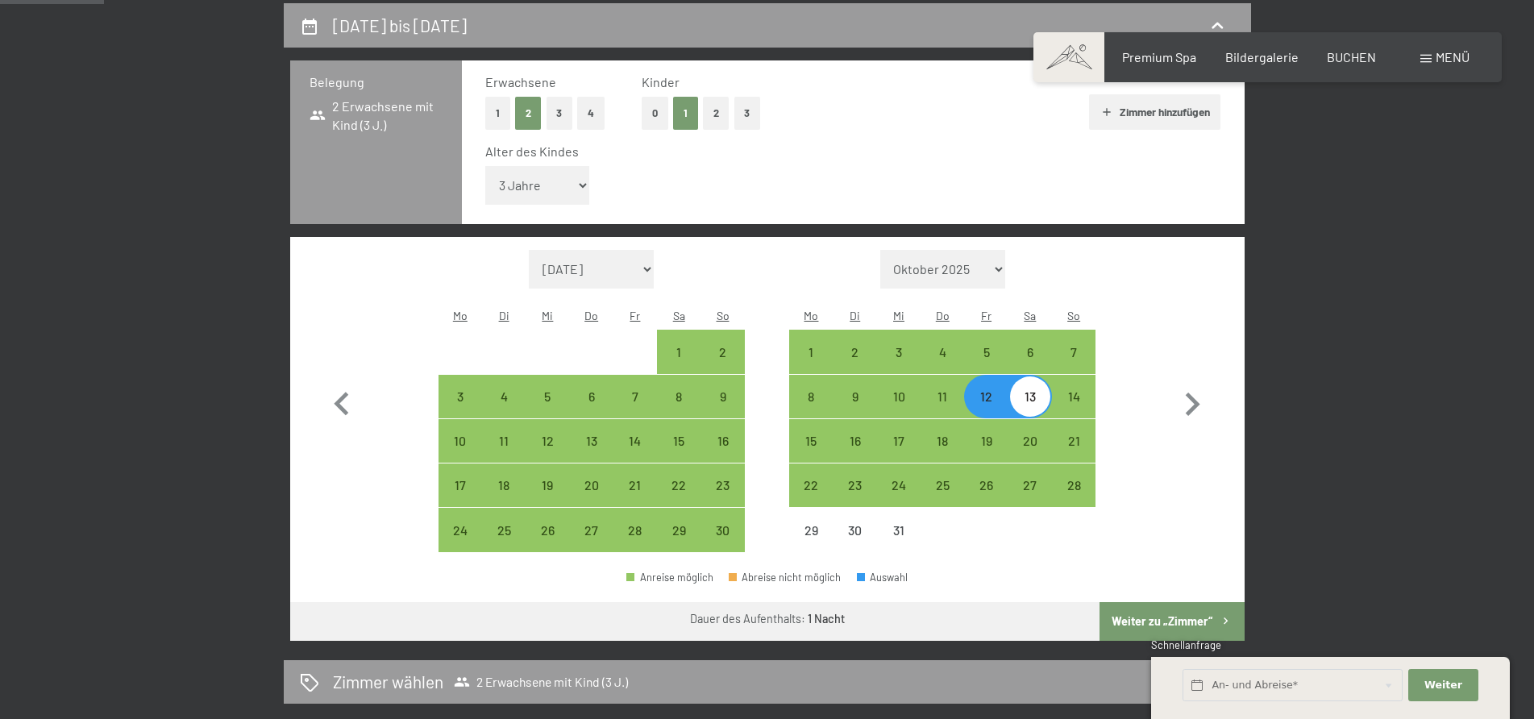
click at [1022, 390] on div "13" at bounding box center [1030, 410] width 40 height 40
select select "2025-11-01"
select select "2025-12-01"
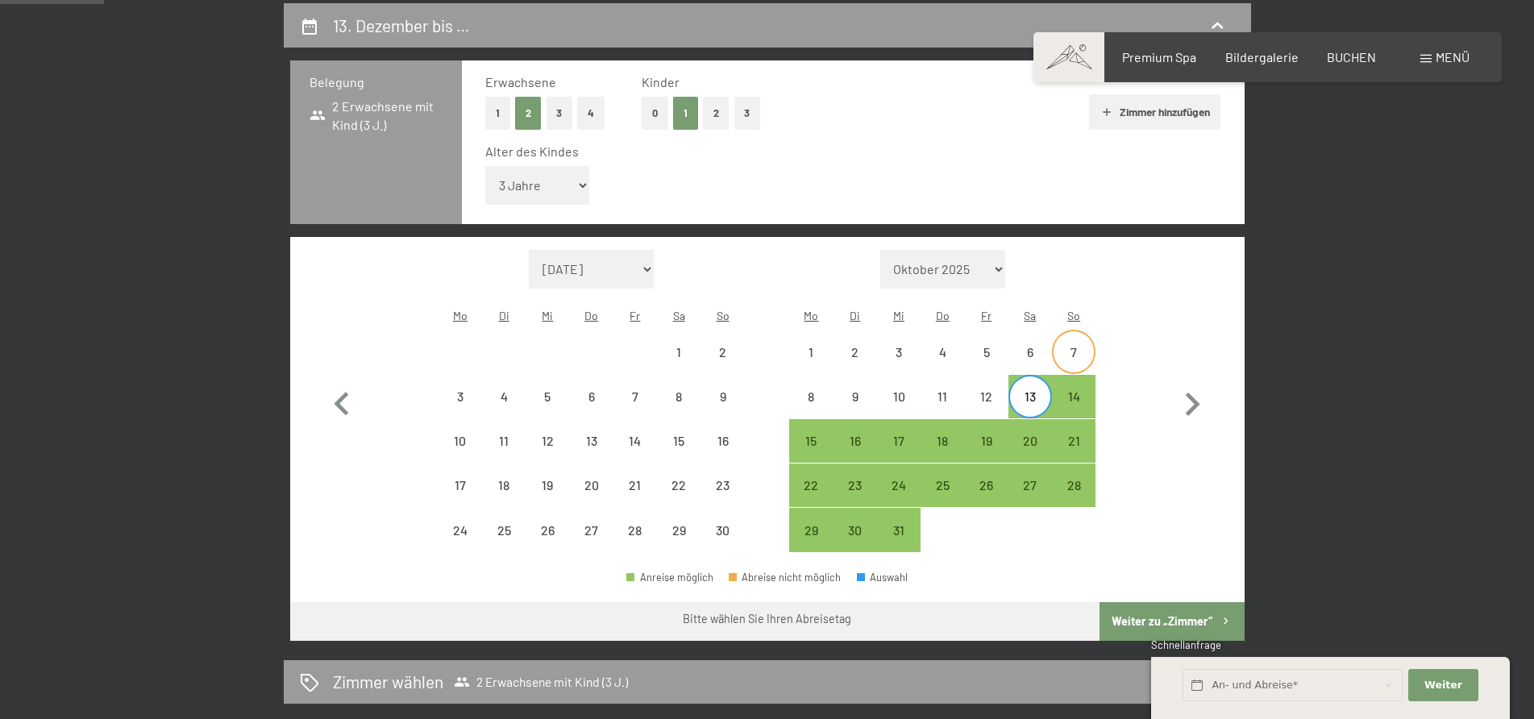
click at [1076, 346] on div "7" at bounding box center [1074, 366] width 40 height 40
select select "2025-11-01"
select select "2025-12-01"
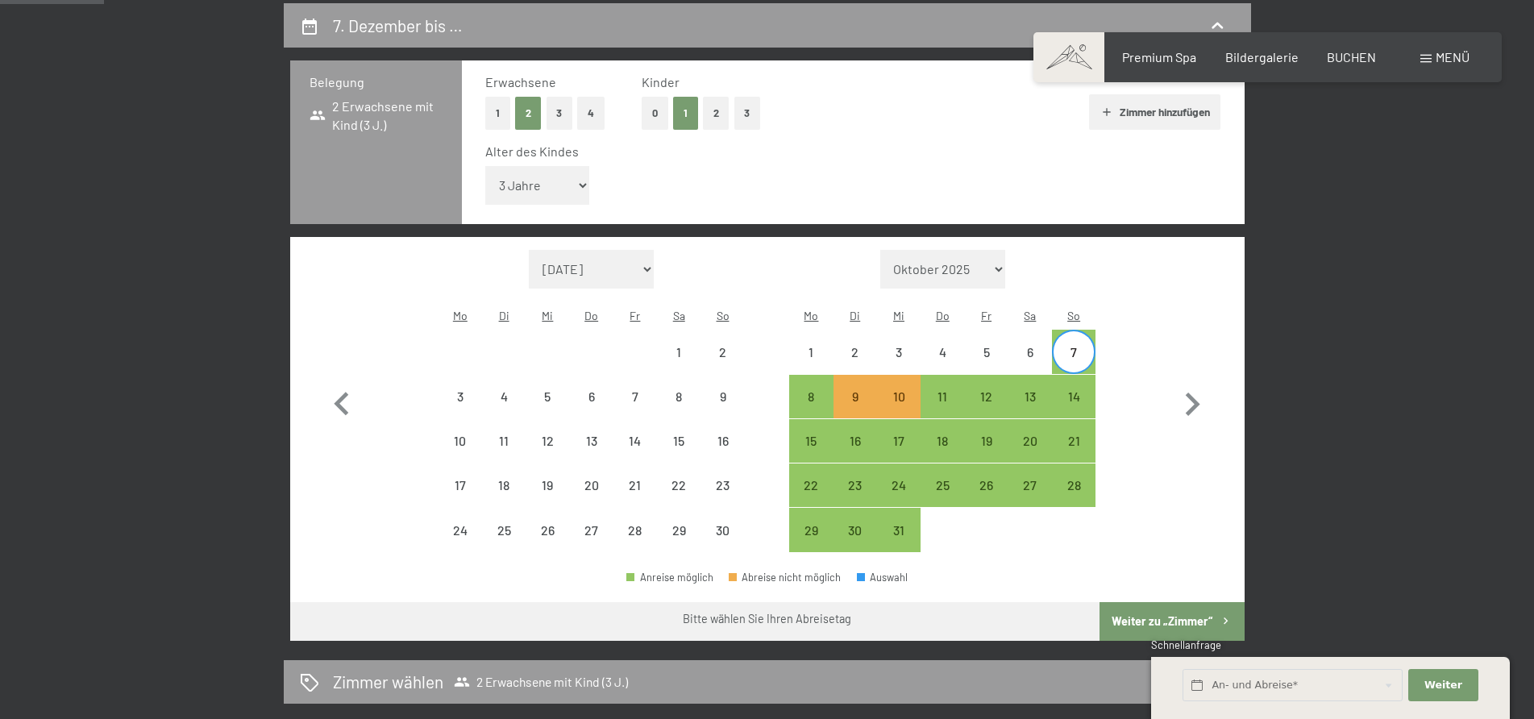
click at [1074, 346] on div "7" at bounding box center [1074, 366] width 40 height 40
select select "2025-11-01"
select select "2025-12-01"
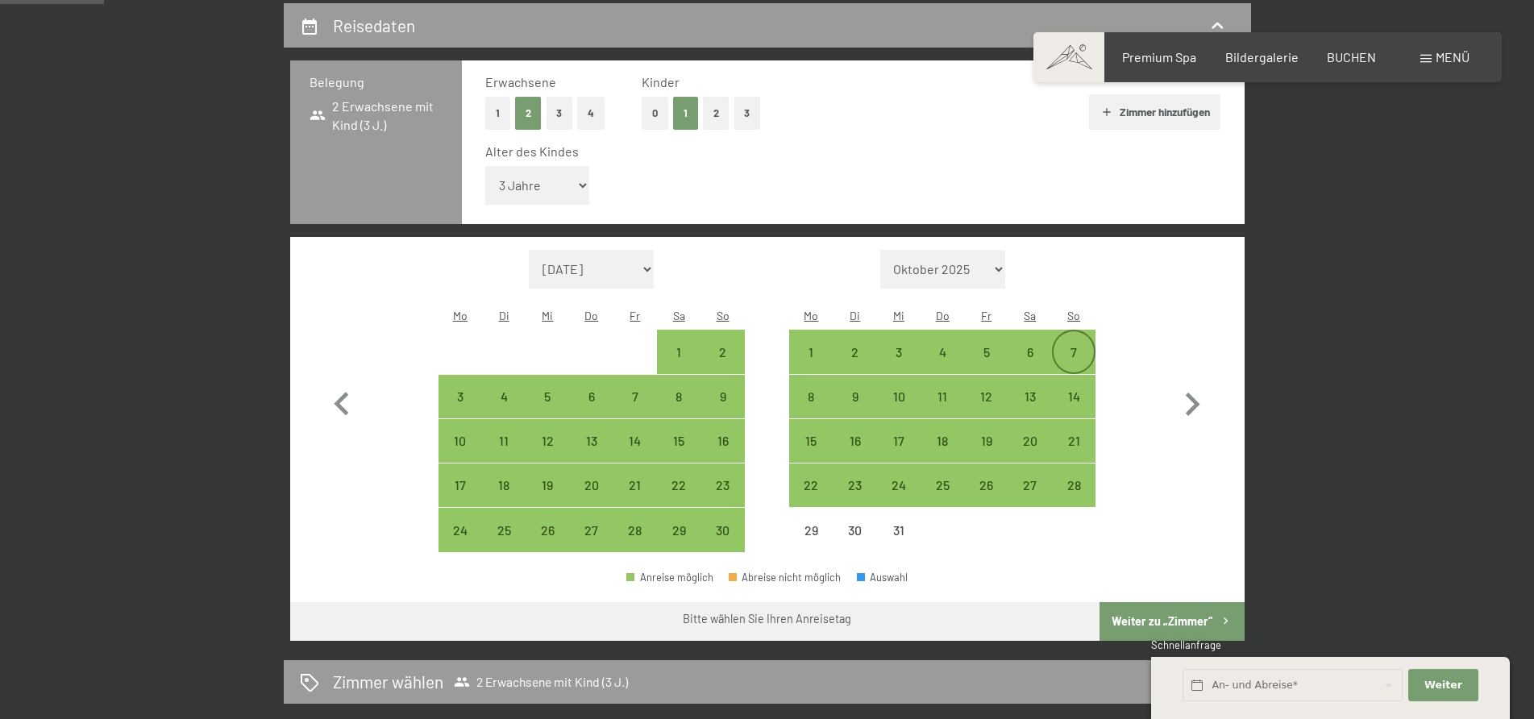
click at [1074, 346] on div "7" at bounding box center [1074, 366] width 40 height 40
select select "2025-11-01"
select select "2025-12-01"
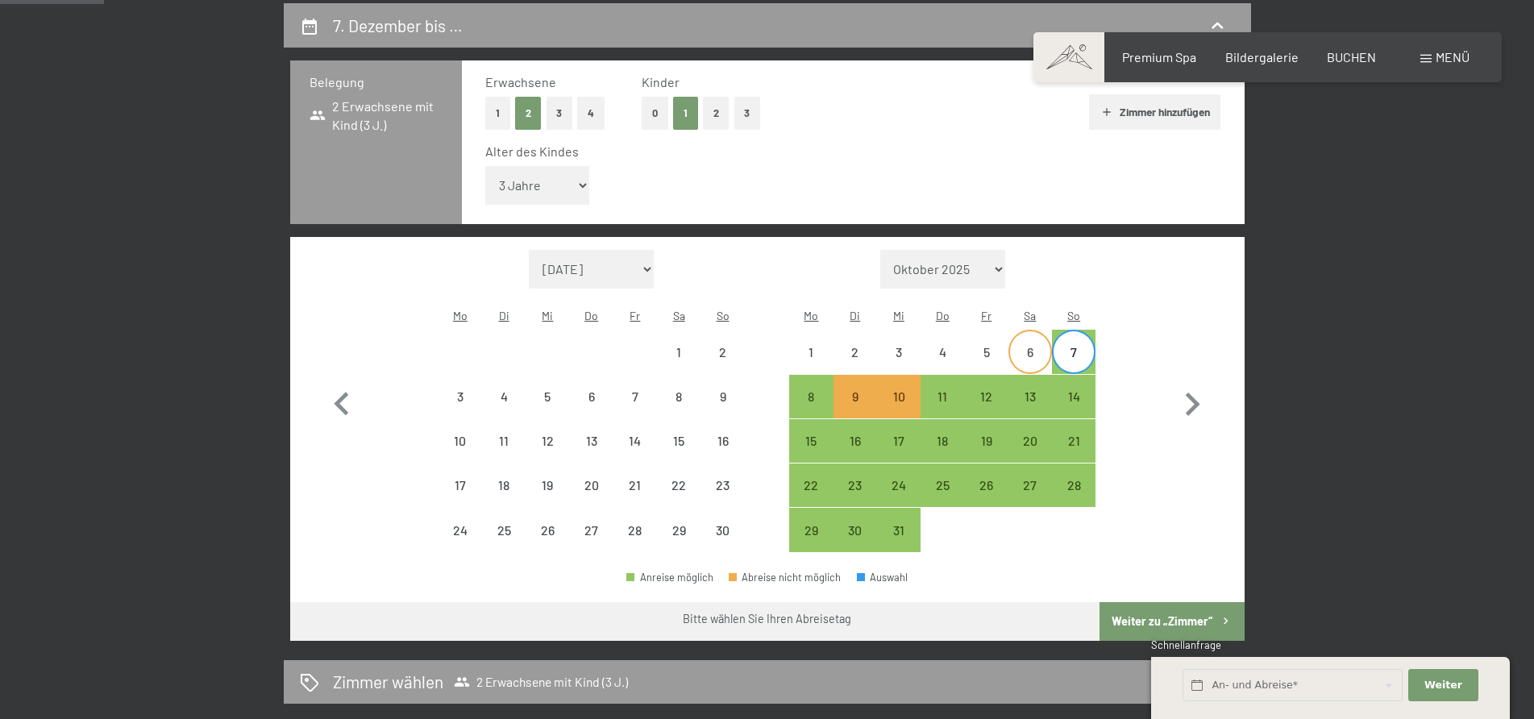
click at [1037, 346] on div "6" at bounding box center [1030, 366] width 40 height 40
select select "2025-11-01"
select select "2025-12-01"
click at [680, 524] on div "29" at bounding box center [679, 544] width 40 height 40
select select "2025-11-01"
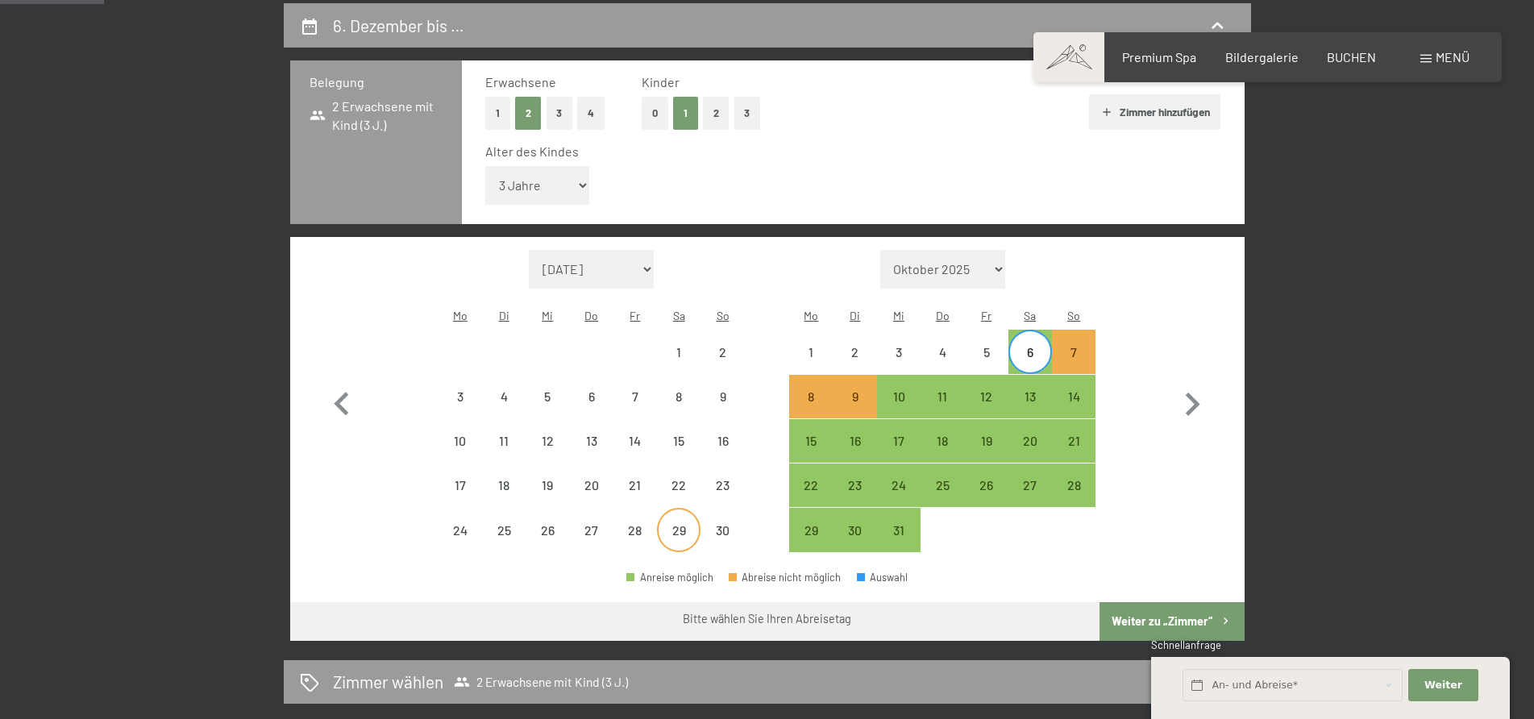
select select "2025-12-01"
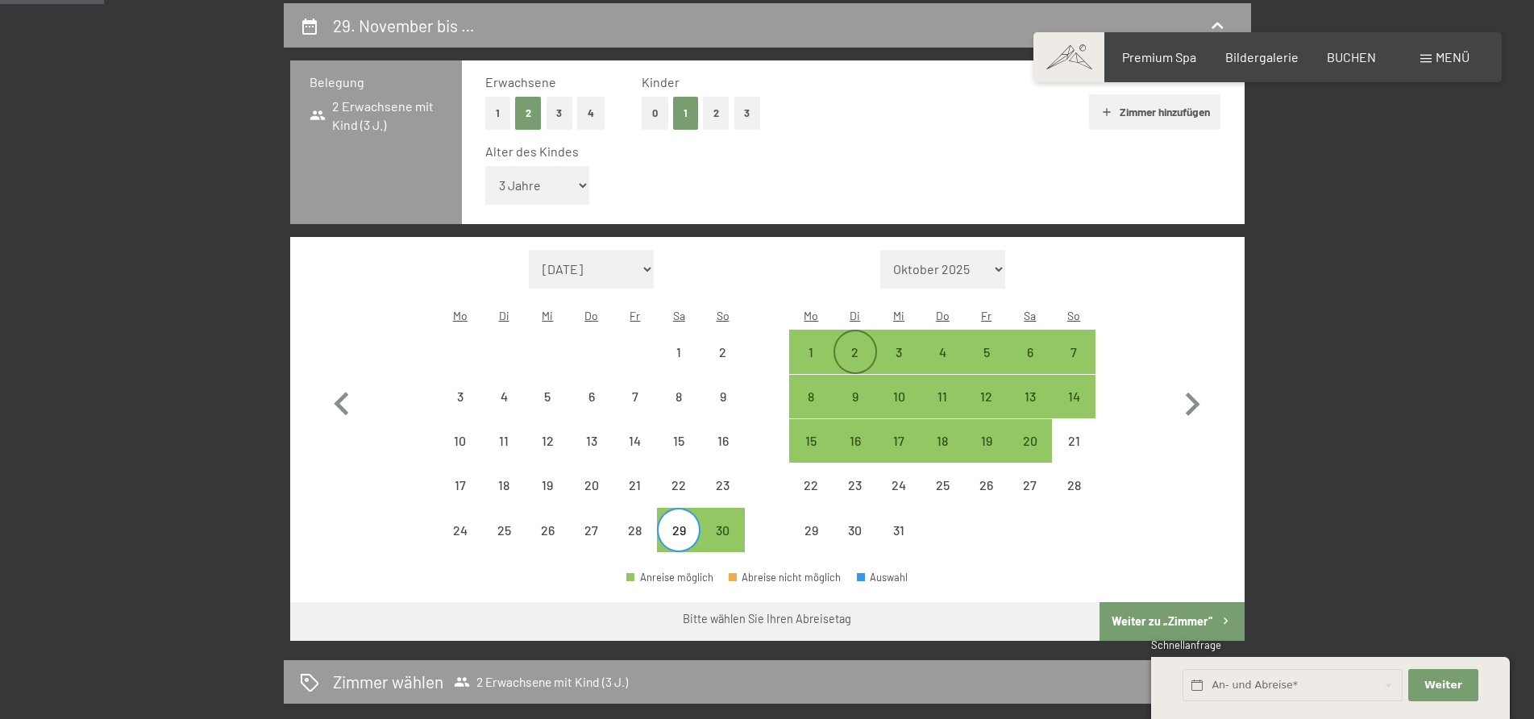
click at [861, 346] on div "2" at bounding box center [855, 366] width 40 height 40
select select "2025-11-01"
select select "2025-12-01"
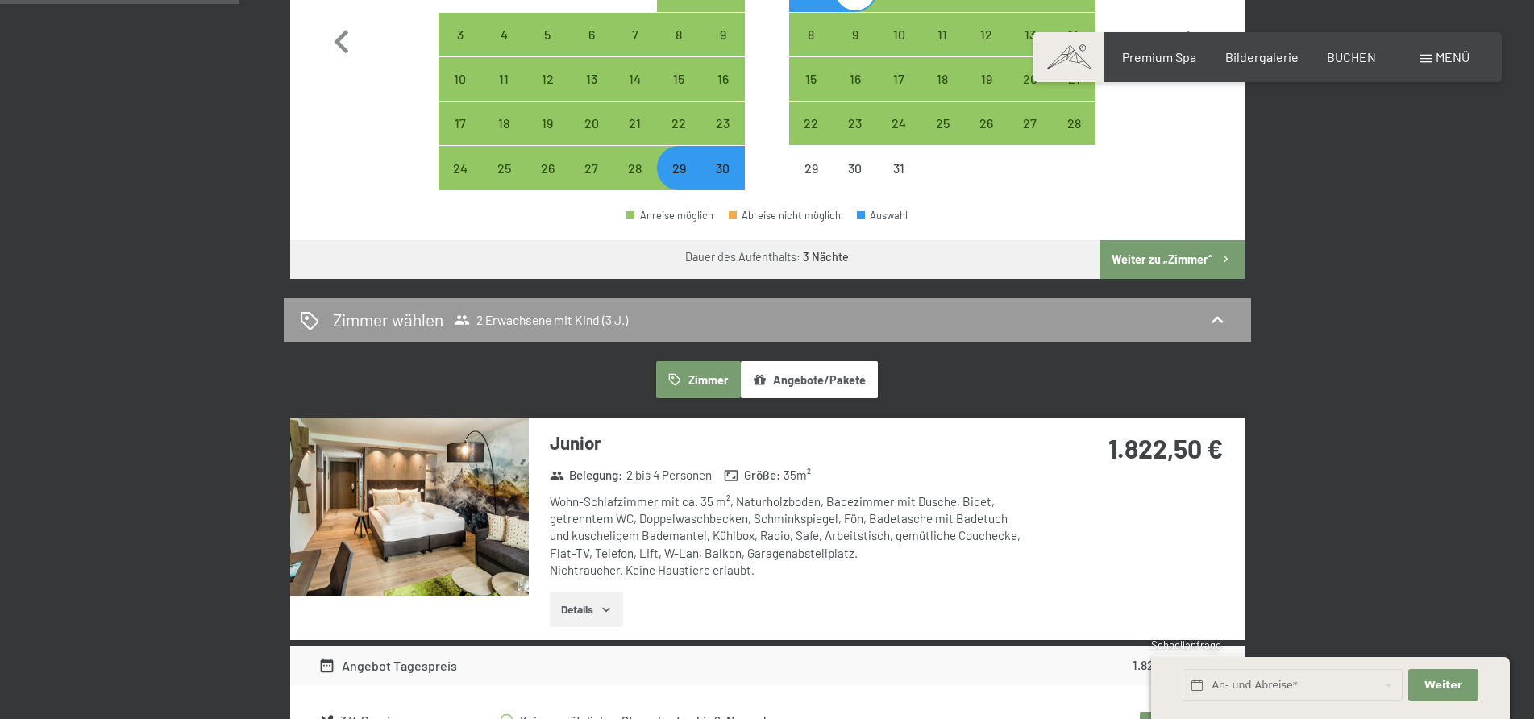
scroll to position [750, 0]
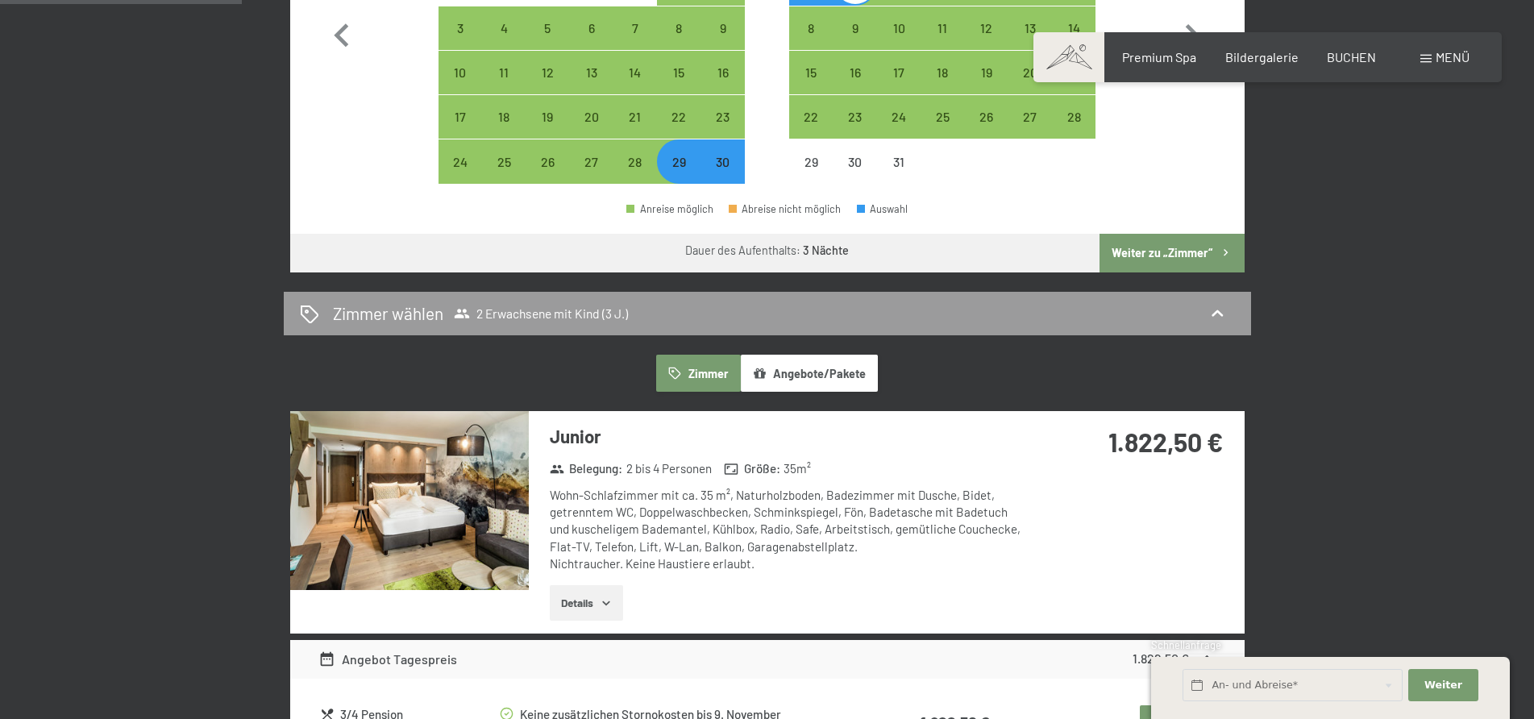
click at [787, 355] on button "Angebote/Pakete" at bounding box center [809, 373] width 137 height 37
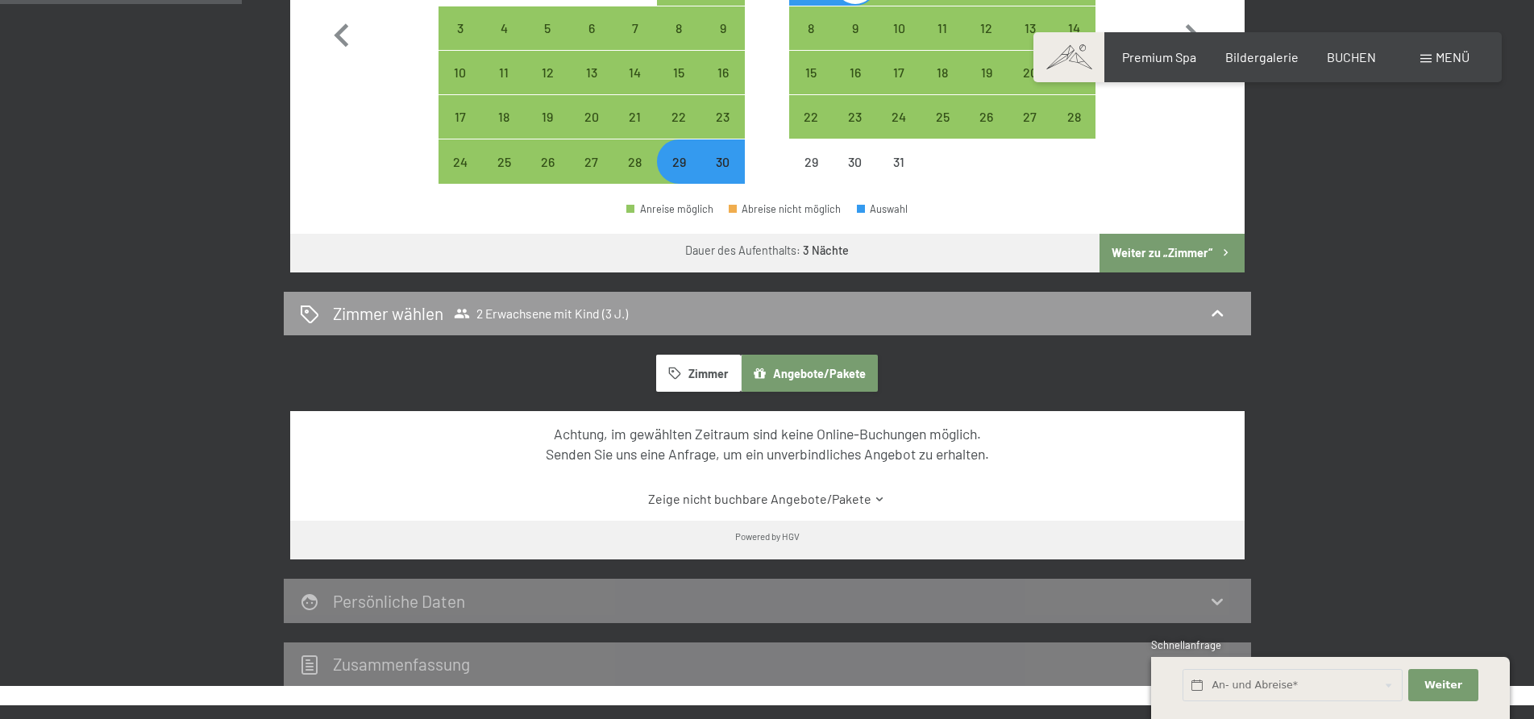
click at [708, 355] on button "Zimmer" at bounding box center [698, 373] width 84 height 37
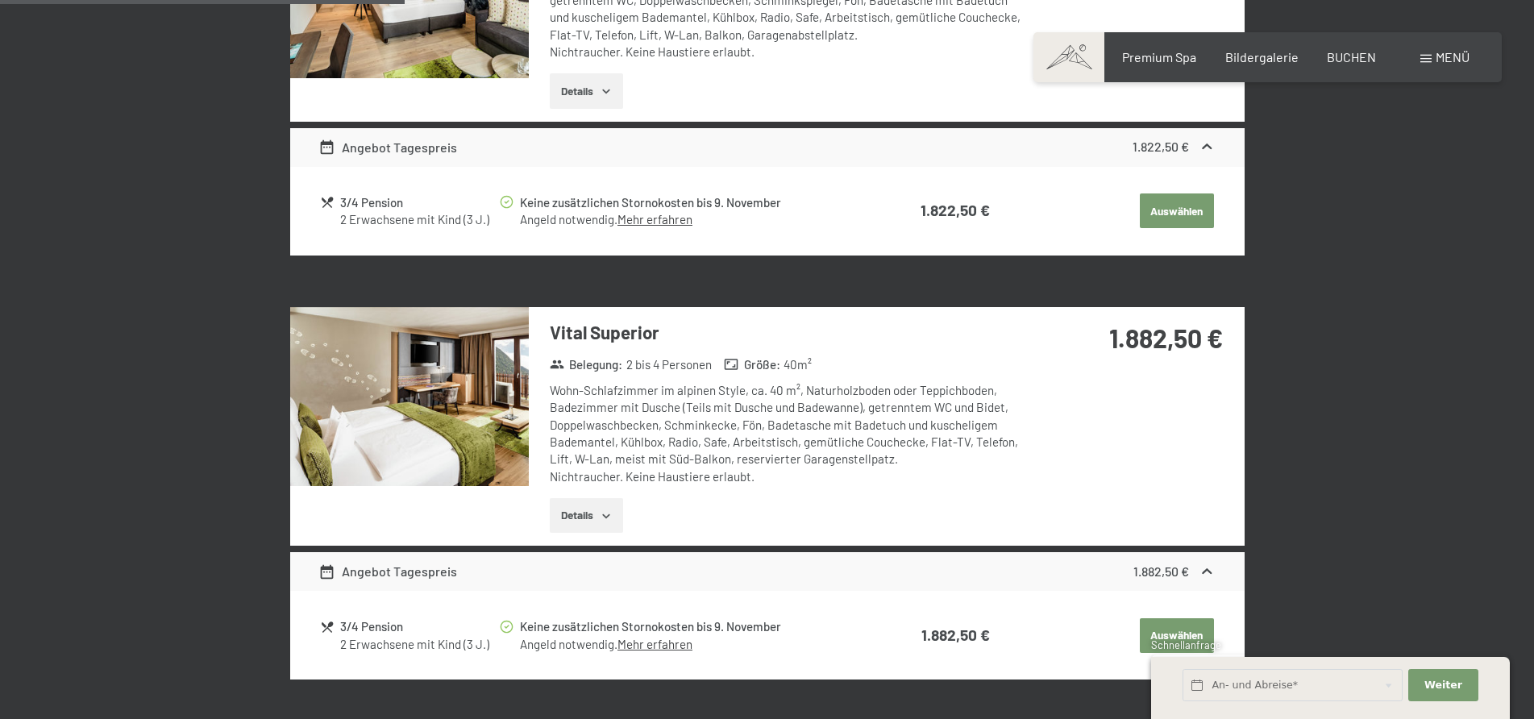
scroll to position [1265, 0]
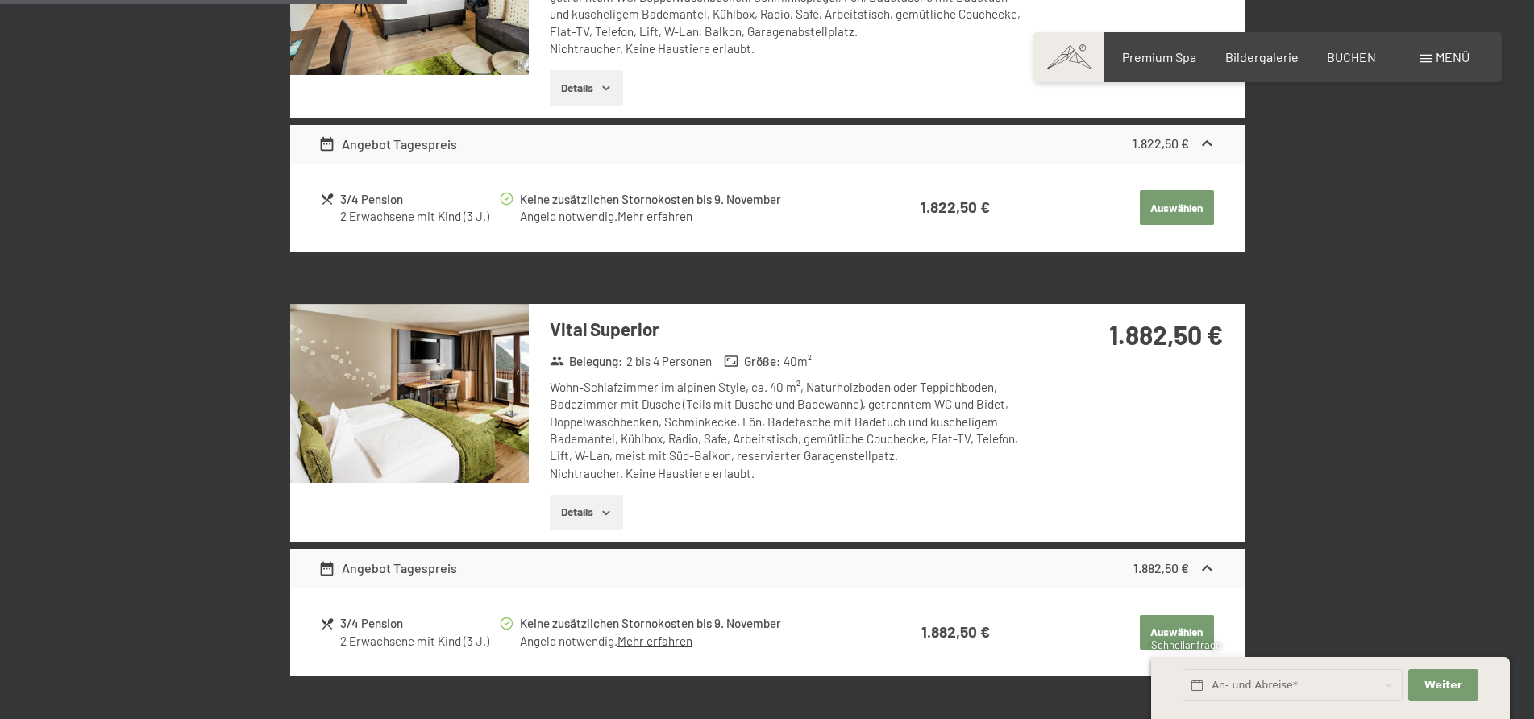
click at [603, 506] on icon "button" at bounding box center [606, 512] width 13 height 13
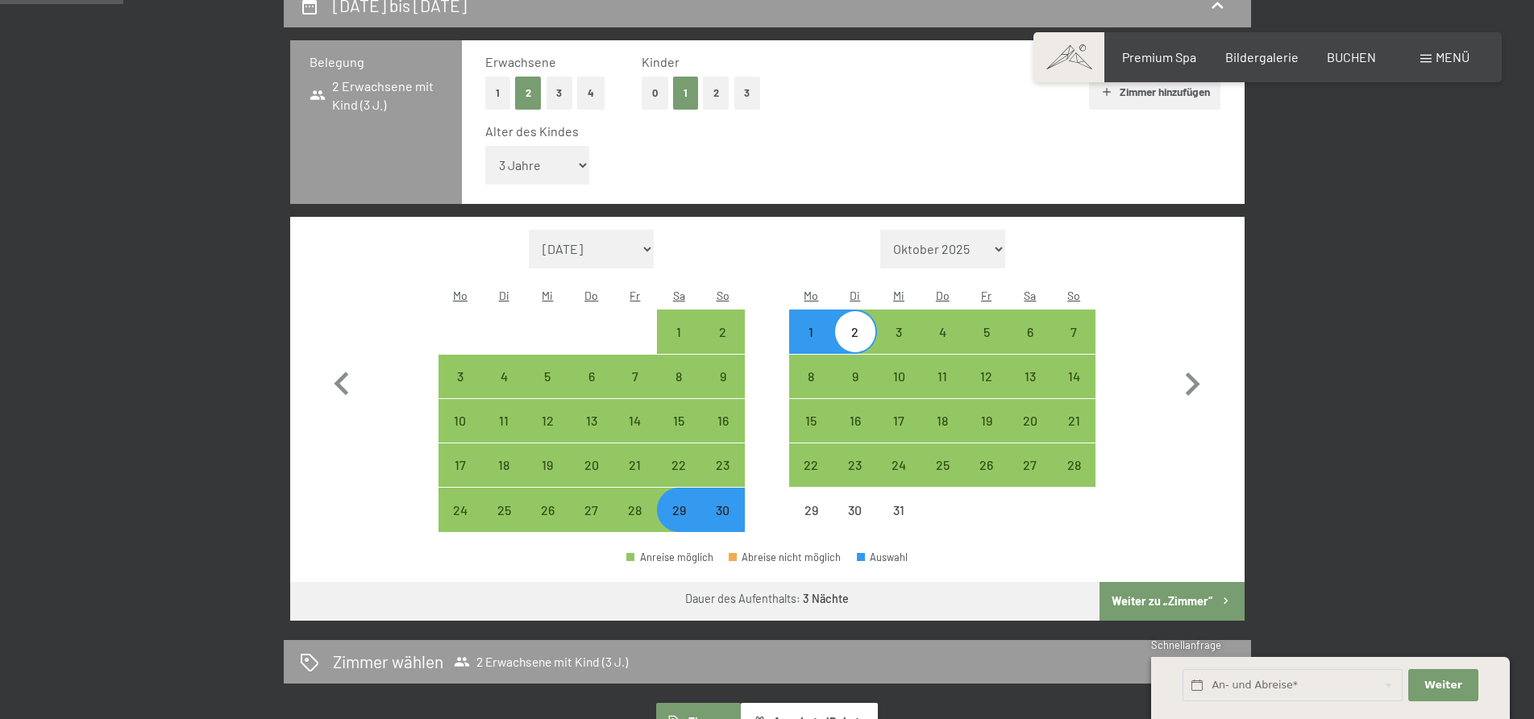
scroll to position [401, 0]
select select "2"
select select "2025-11-01"
select select "2025-12-01"
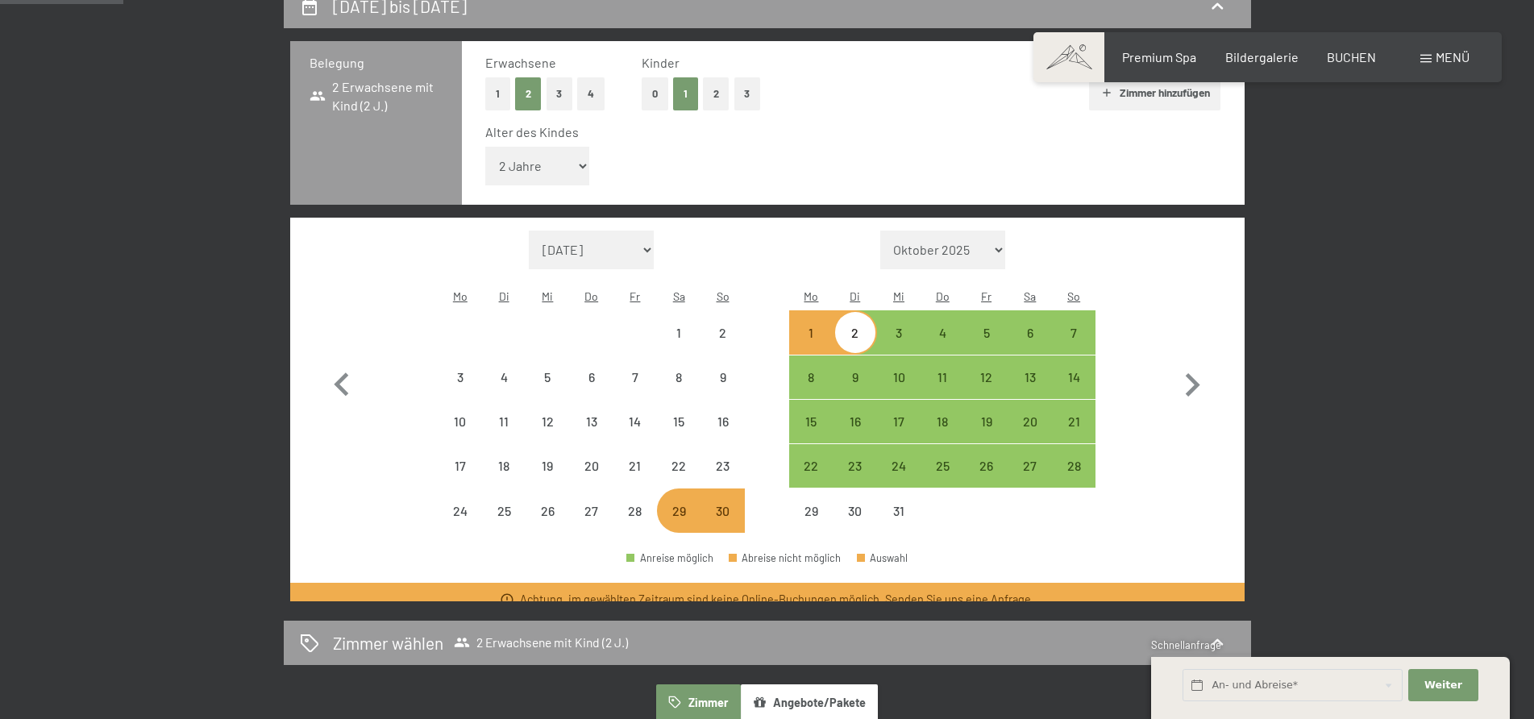
select select "2025-11-01"
select select "2025-12-01"
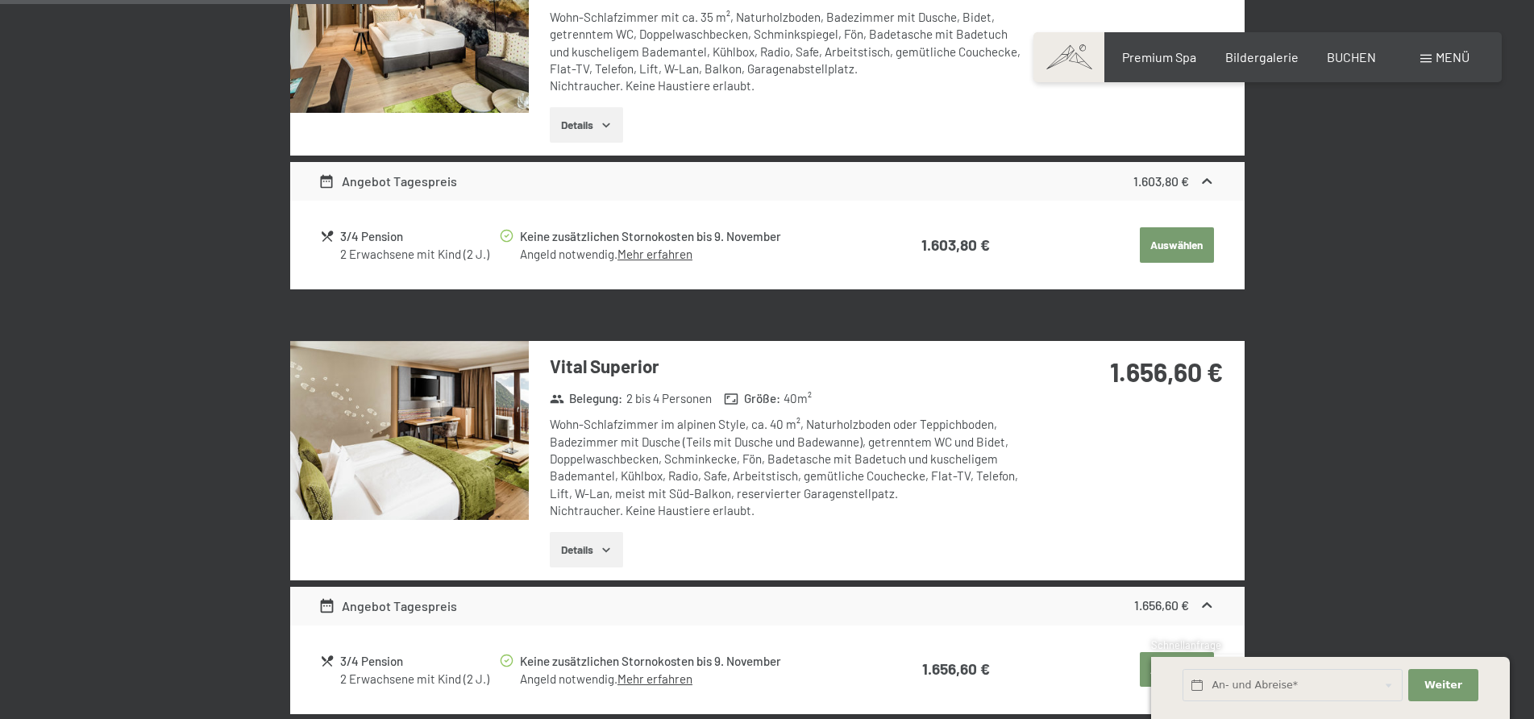
scroll to position [1212, 0]
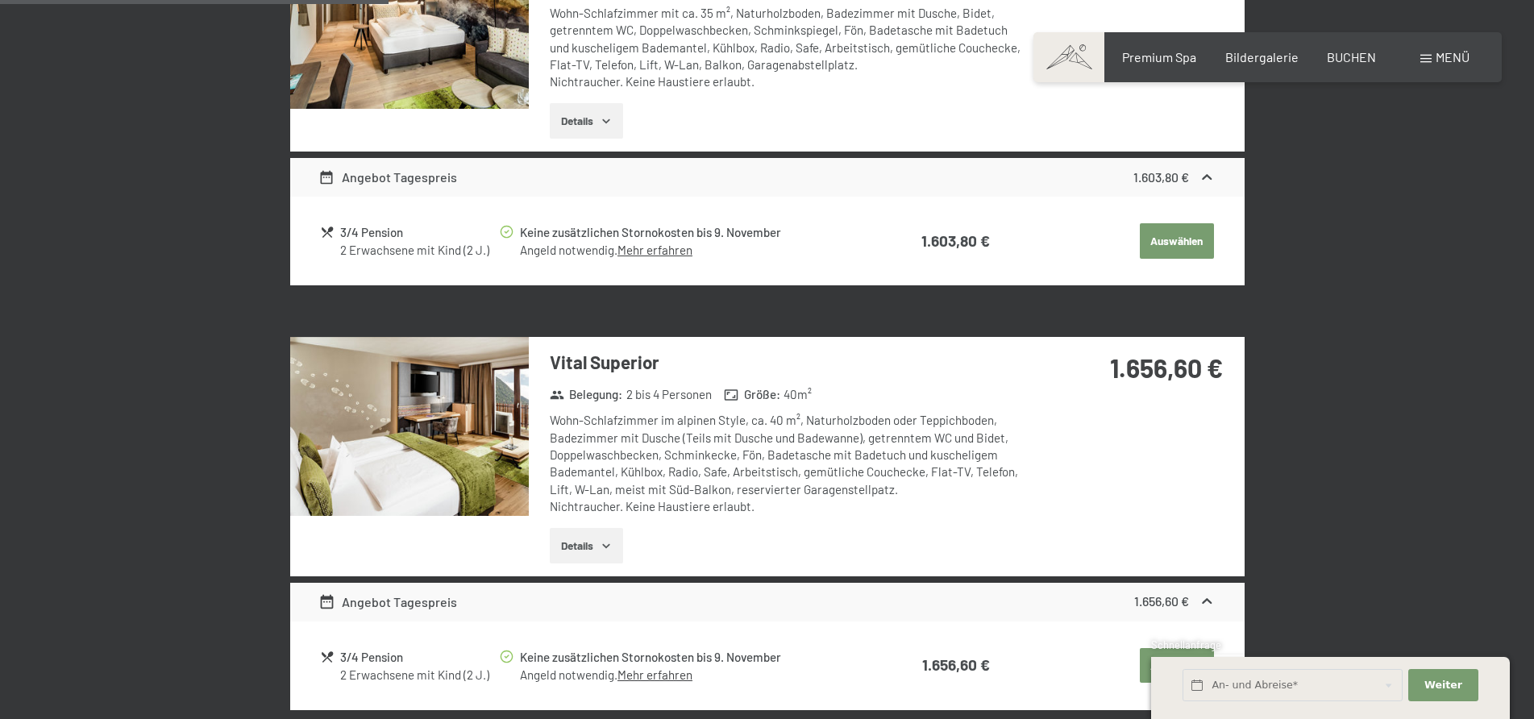
click at [609, 539] on icon "button" at bounding box center [606, 545] width 13 height 13
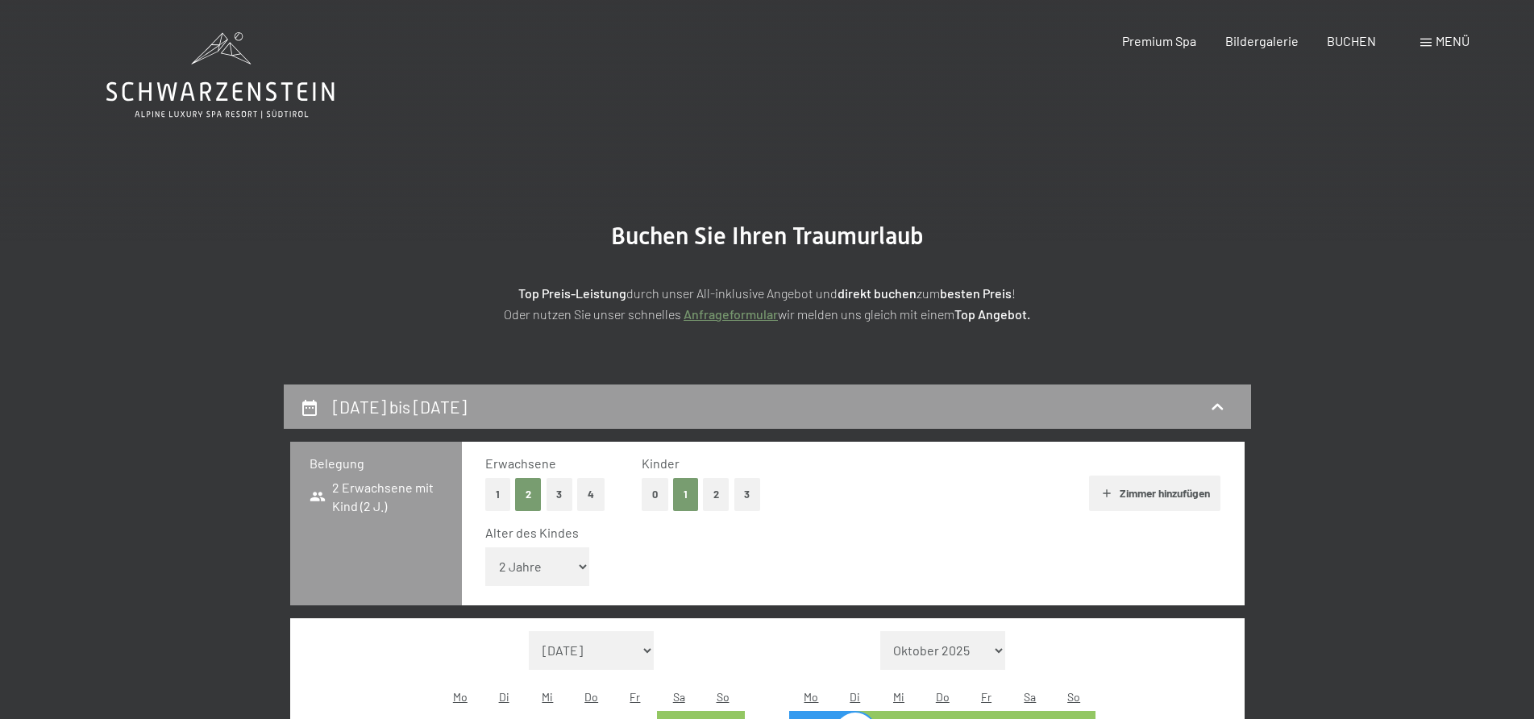
scroll to position [0, 0]
